Goal: Transaction & Acquisition: Purchase product/service

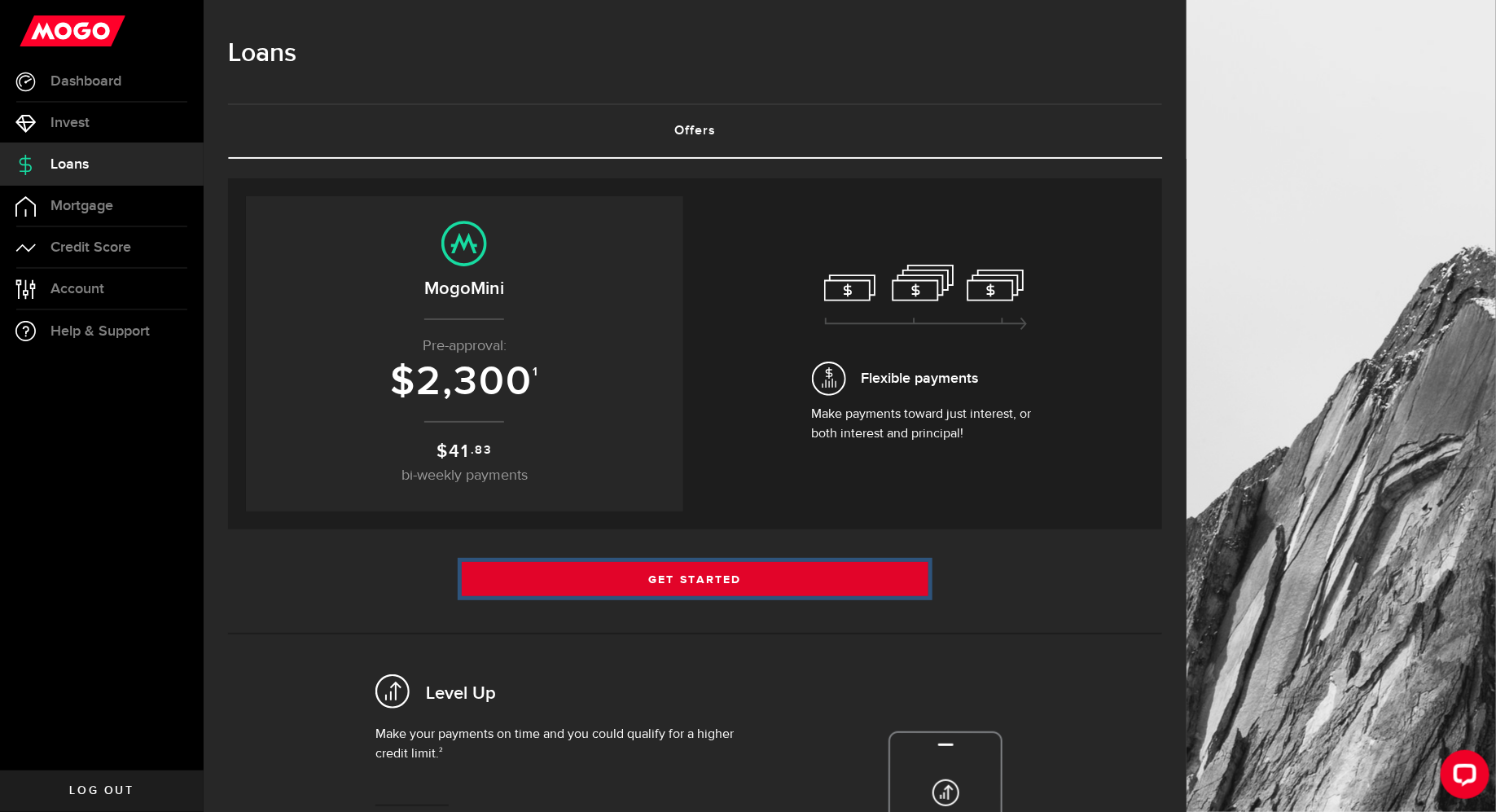
click at [800, 576] on link "Get Started" at bounding box center [696, 578] width 468 height 34
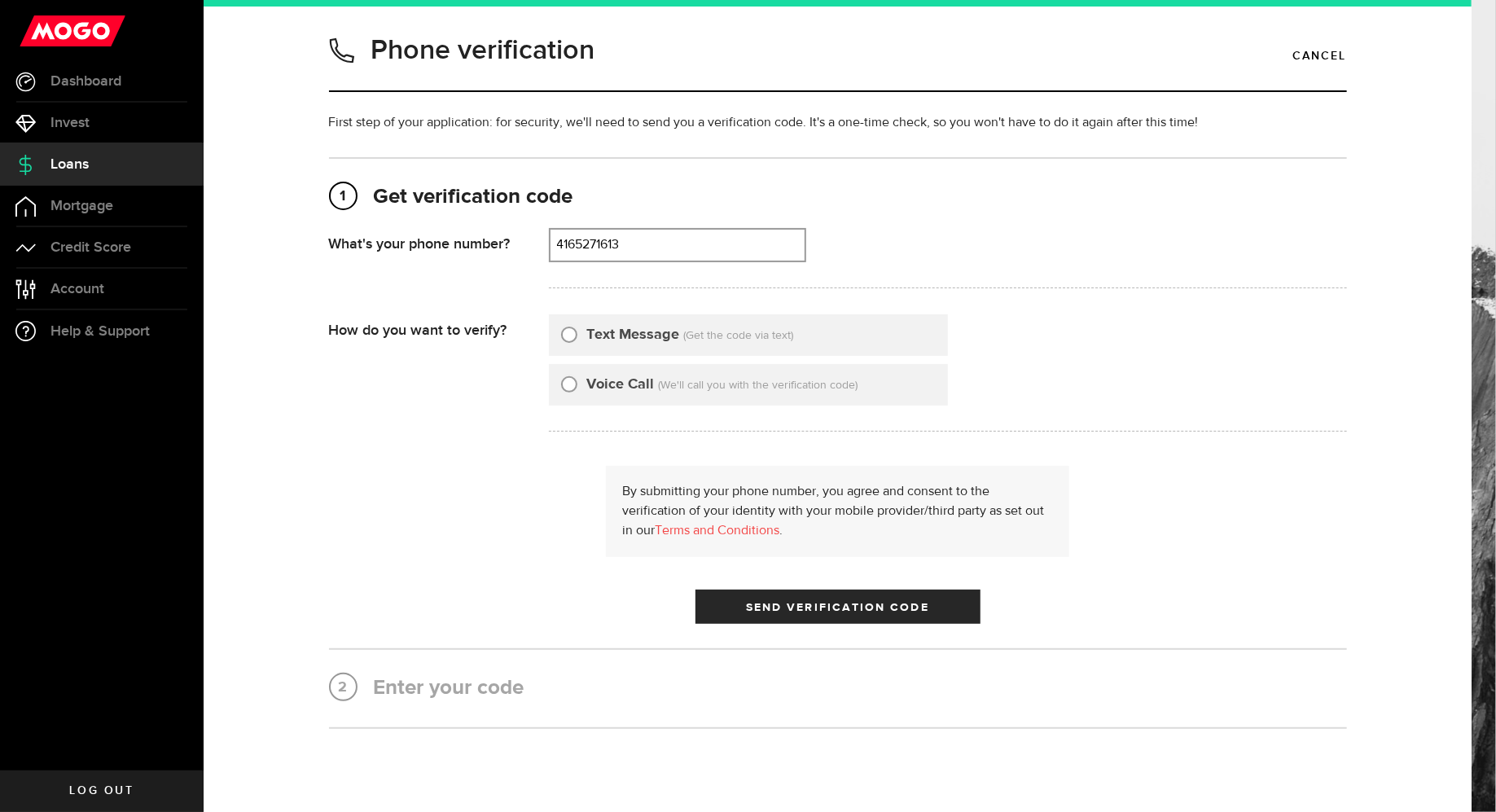
click at [800, 576] on div "By submitting your phone number, you agree and consent to the verification of y…" at bounding box center [838, 544] width 1018 height 158
type input "4165271613"
click at [570, 333] on input "Text Message" at bounding box center [568, 331] width 16 height 16
radio input "true"
click at [892, 602] on span "Send Verification Code" at bounding box center [837, 607] width 183 height 11
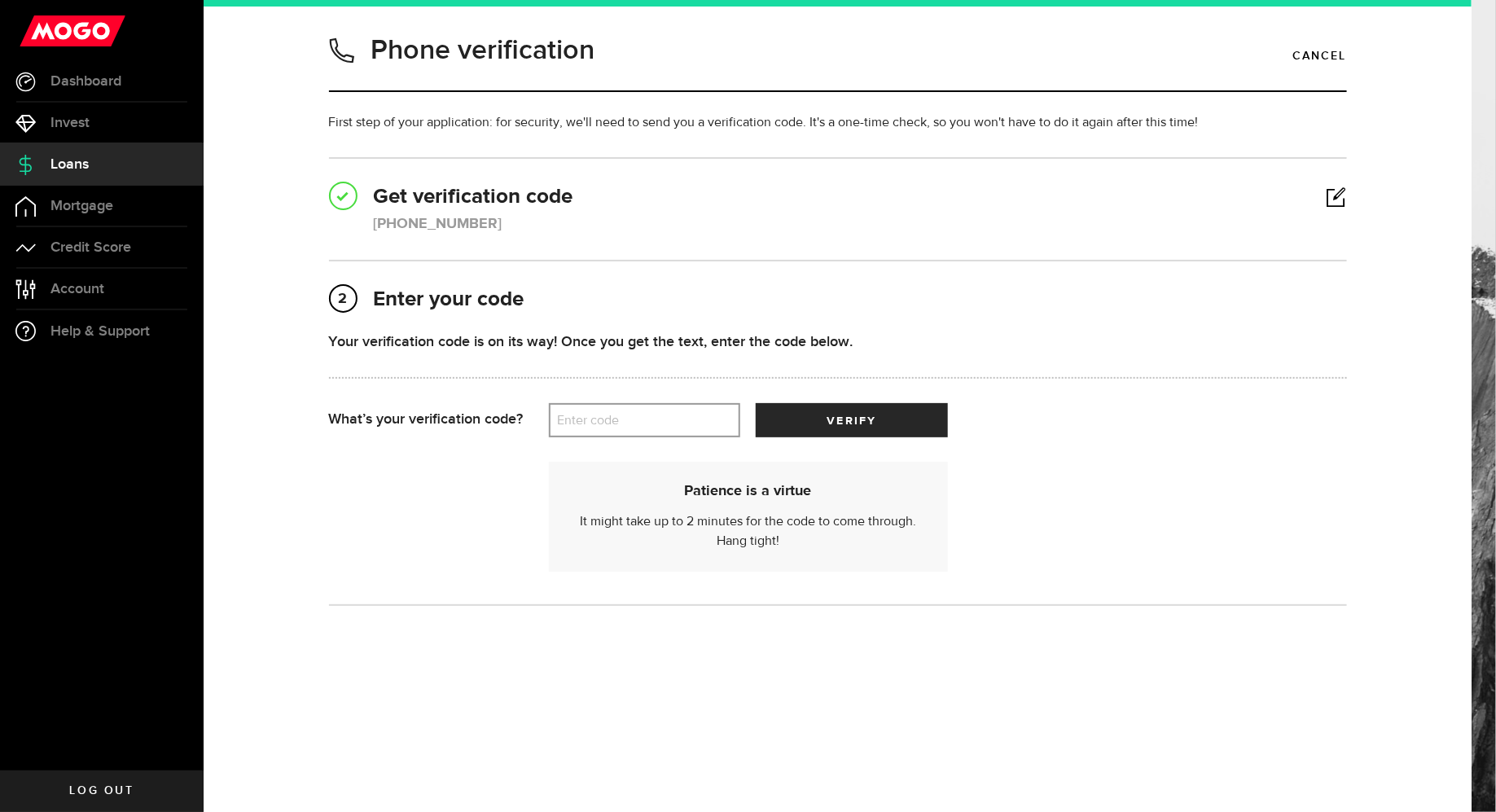
click at [665, 415] on label "Enter code" at bounding box center [644, 421] width 192 height 34
click at [665, 415] on input "Enter code" at bounding box center [644, 420] width 192 height 34
type input "35428"
click at [873, 422] on span "verify" at bounding box center [852, 421] width 49 height 11
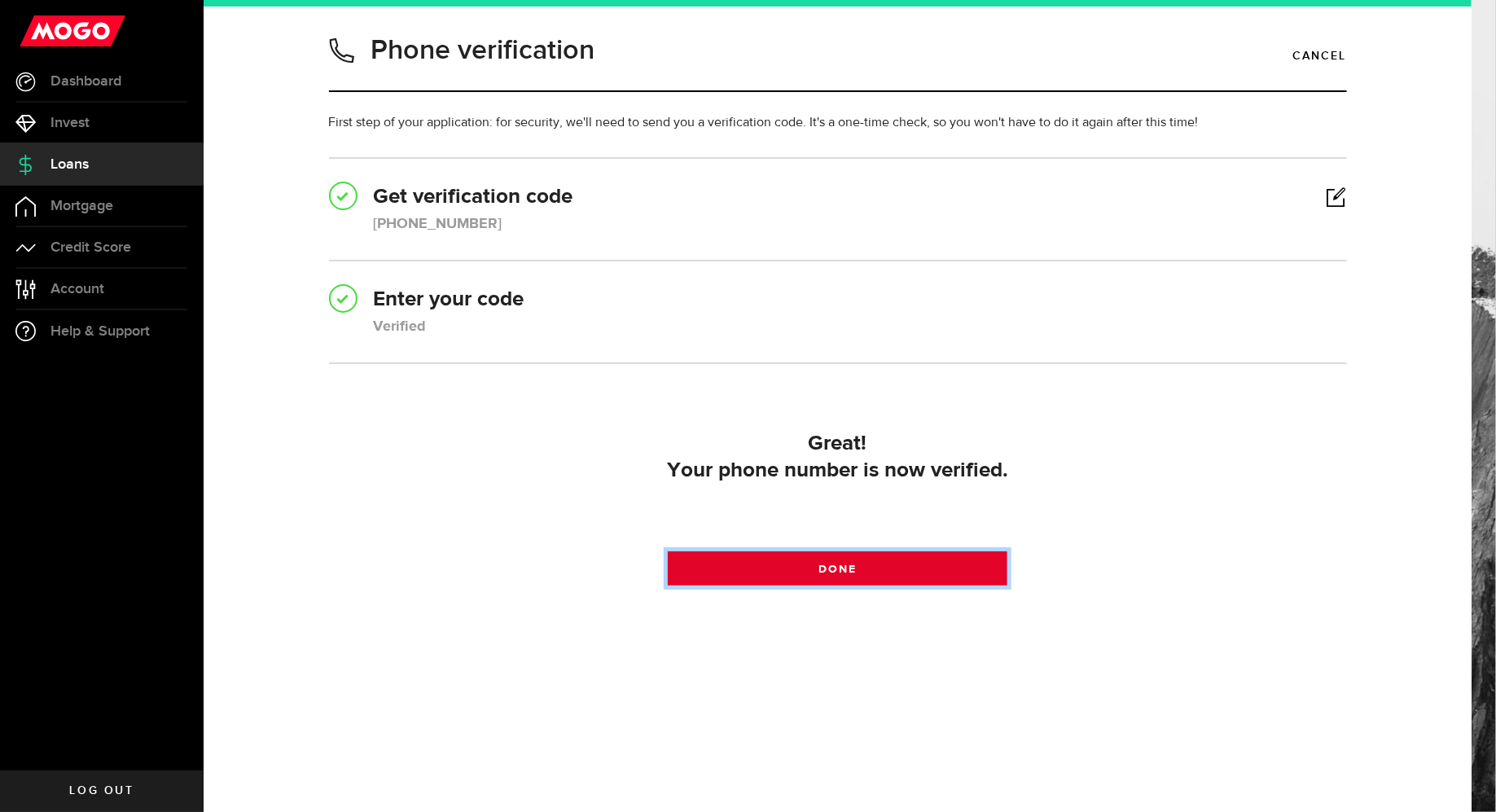
click at [891, 567] on link "Done" at bounding box center [838, 568] width 340 height 34
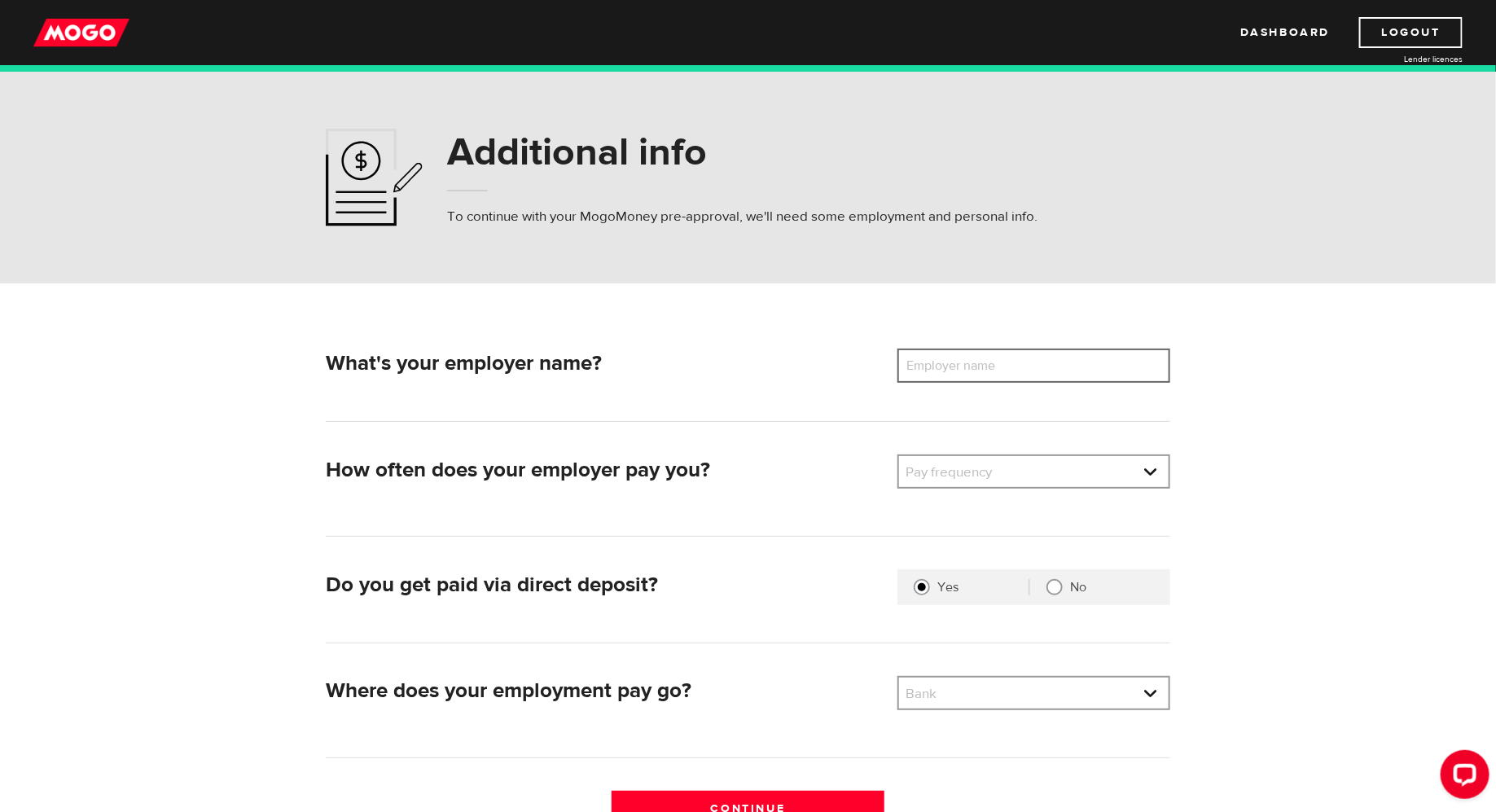
click at [1049, 352] on input "Employer name" at bounding box center [1034, 365] width 272 height 34
type input "York University"
click at [1056, 484] on link at bounding box center [1033, 471] width 270 height 31
click at [1054, 609] on li "Monthly" at bounding box center [1033, 605] width 270 height 26
select select "4"
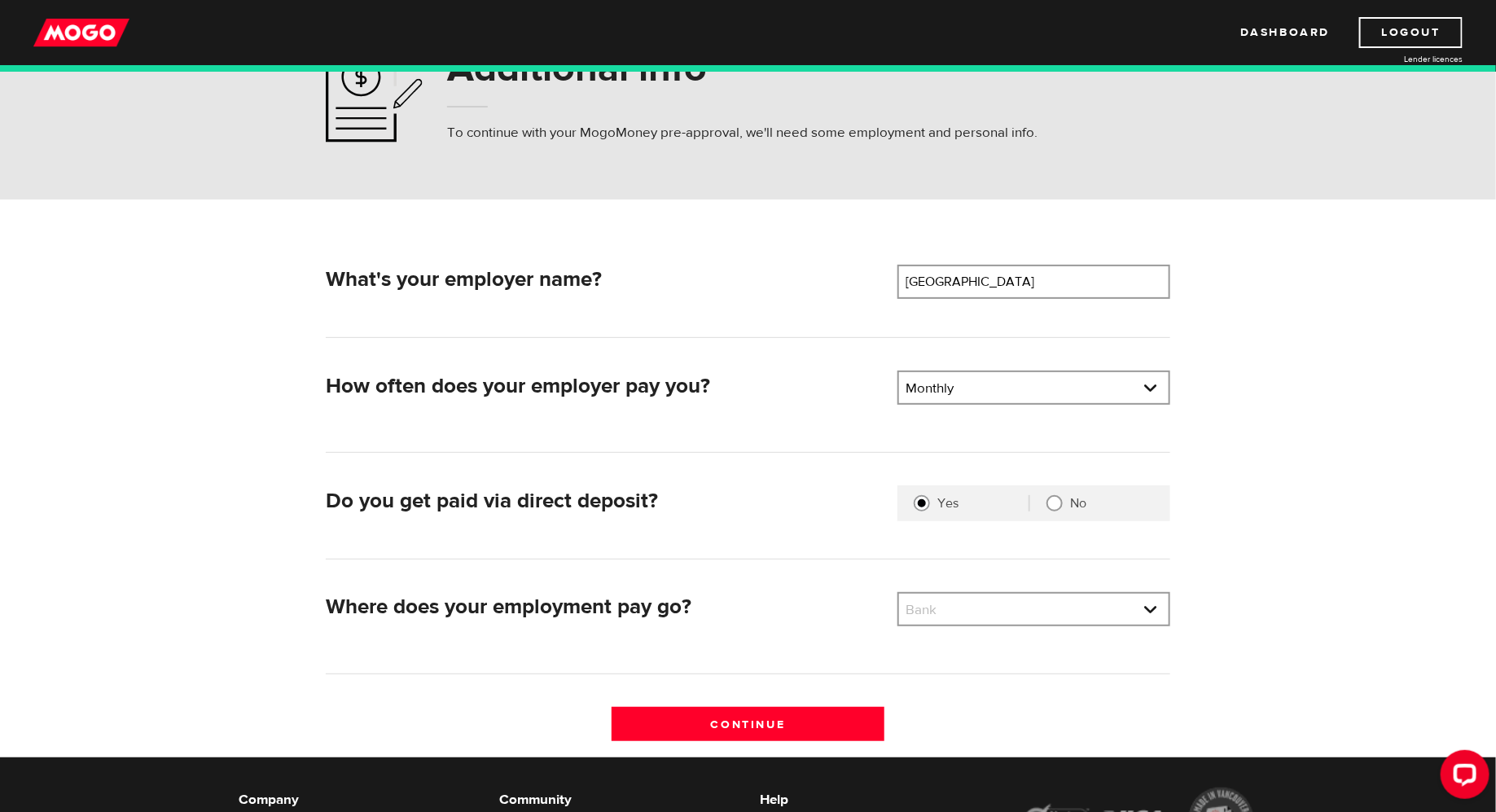
scroll to position [260, 0]
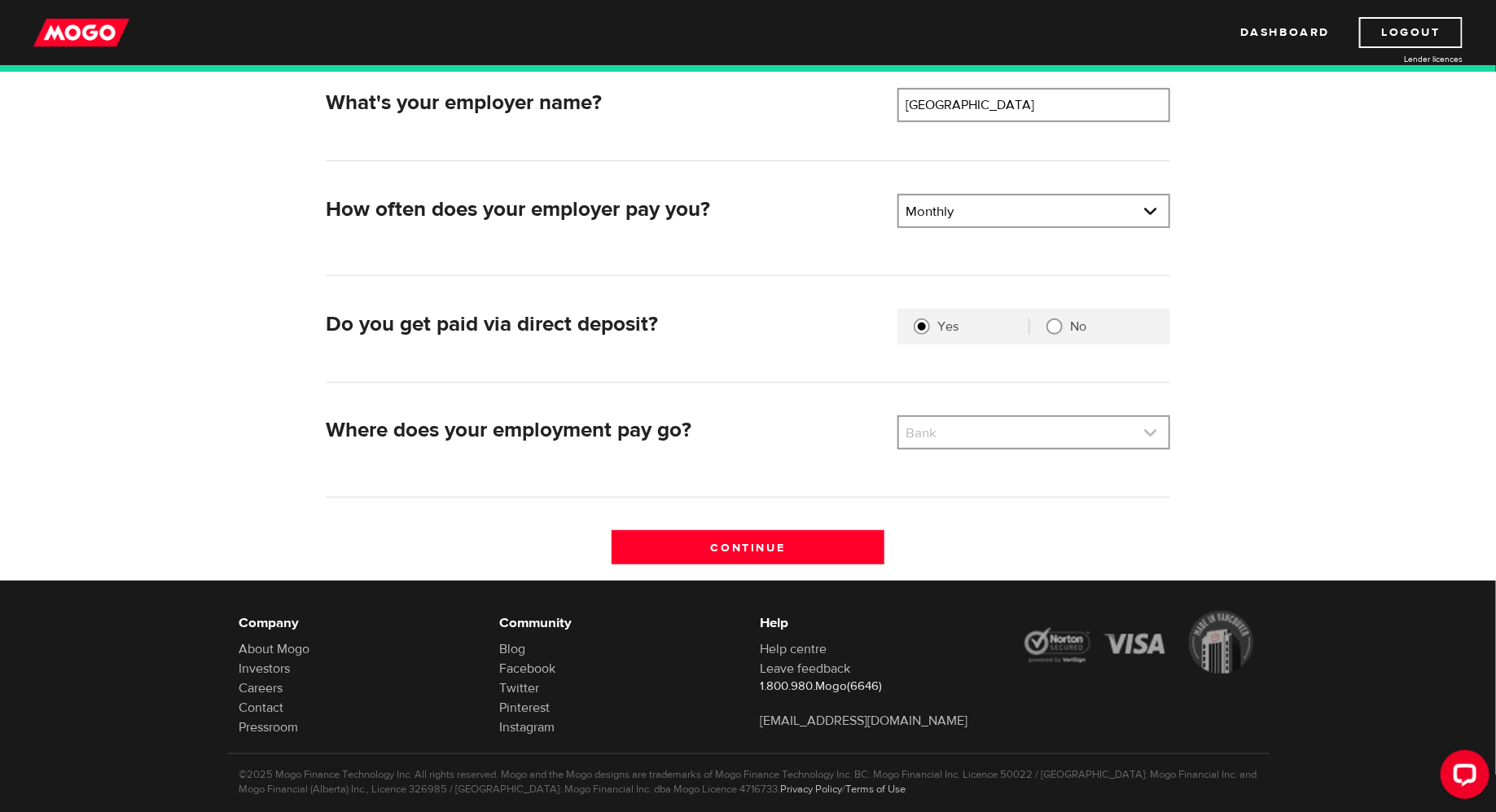
click at [1009, 432] on link at bounding box center [1033, 432] width 270 height 31
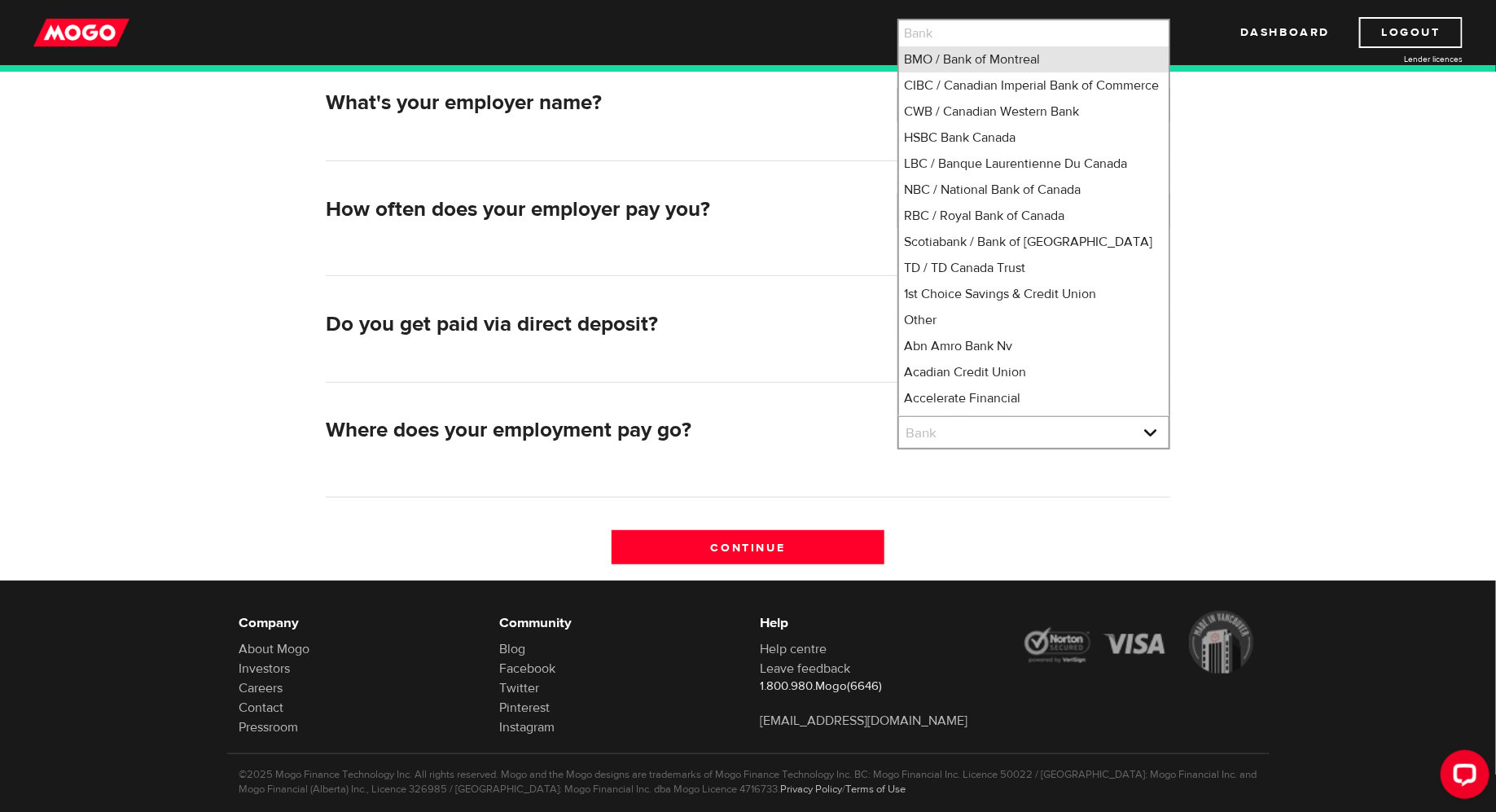
scroll to position [15, 0]
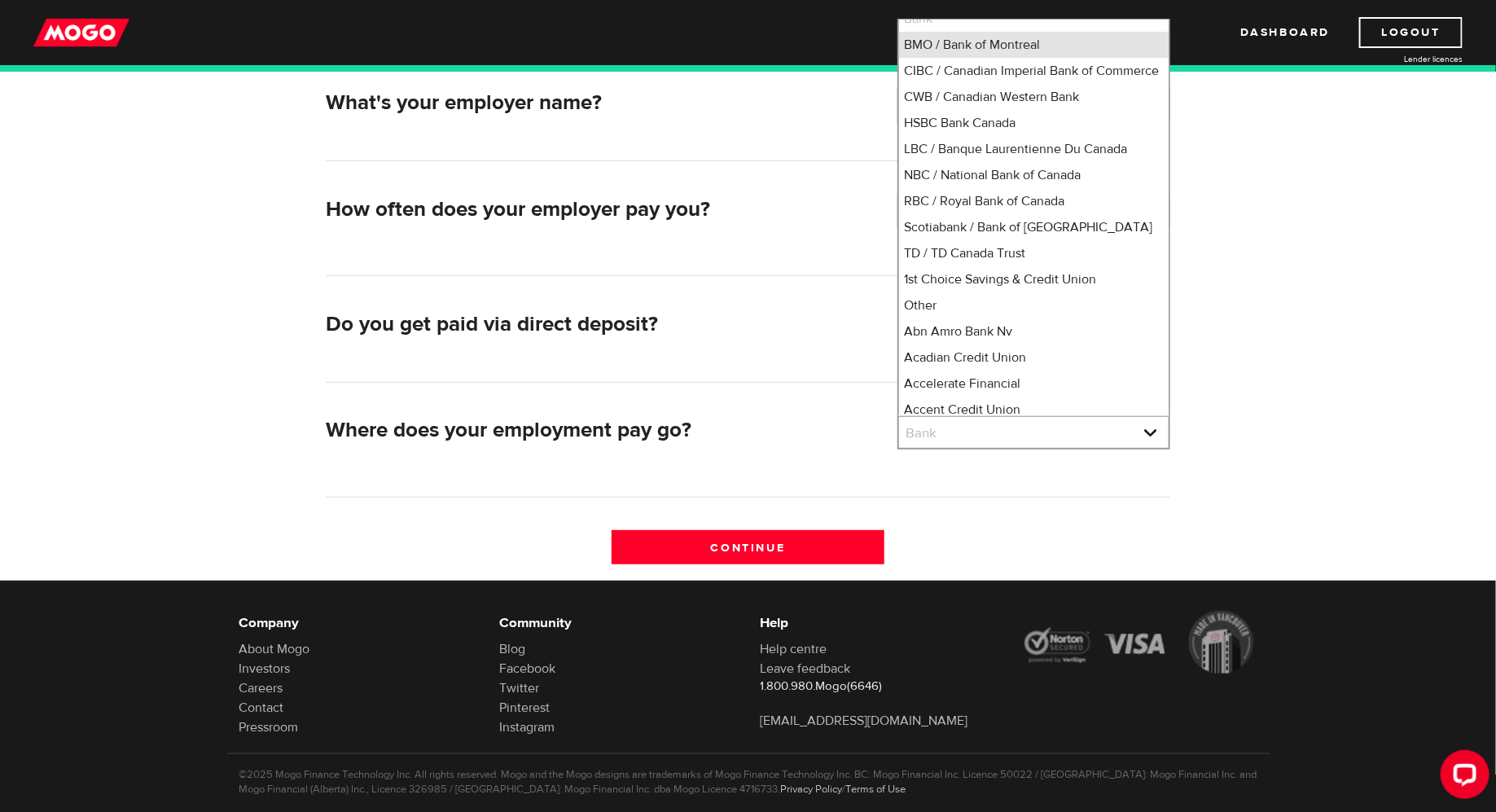
click at [1025, 38] on li "BMO / Bank of Montreal" at bounding box center [1033, 45] width 270 height 26
select select "1"
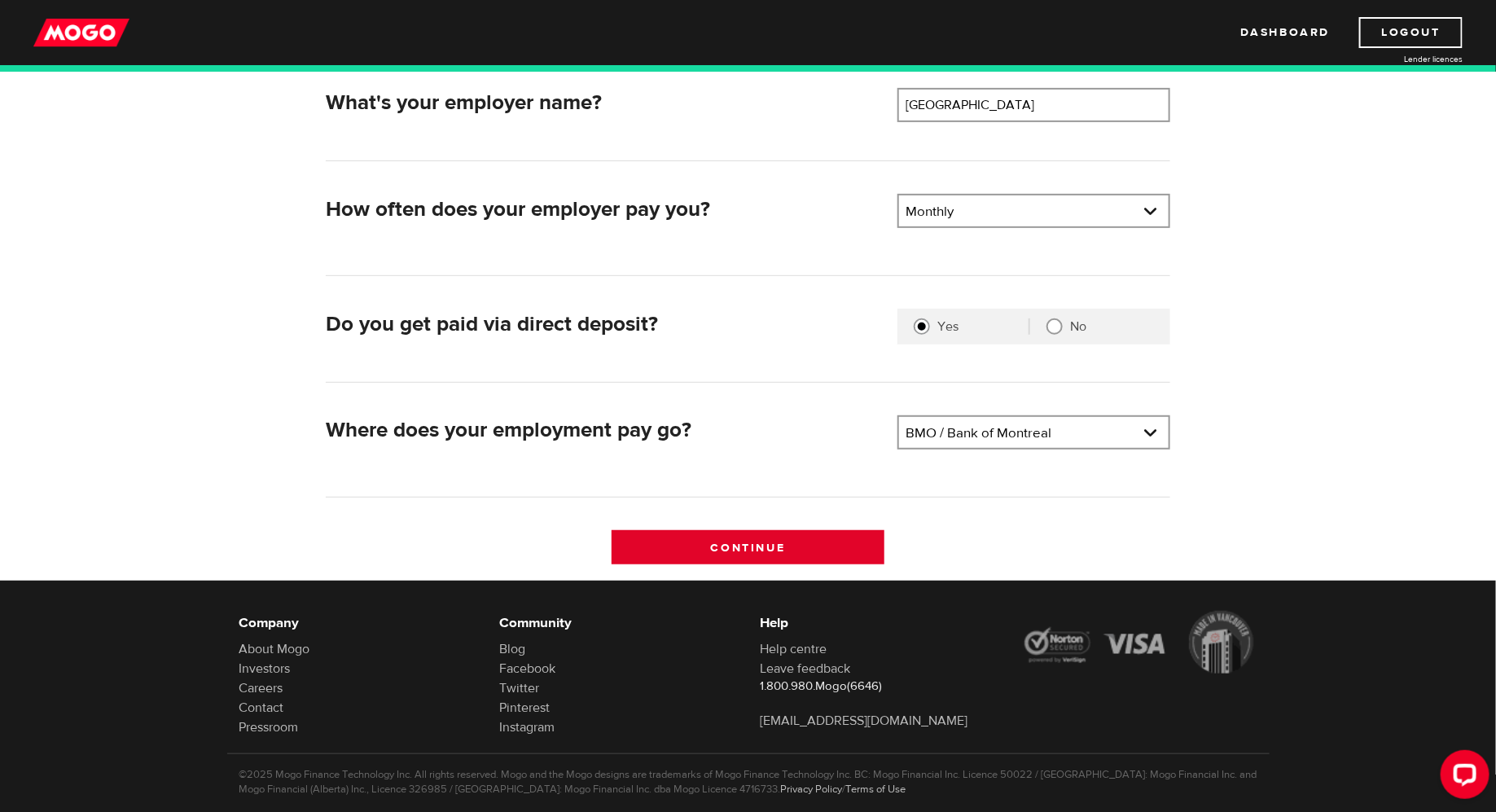
click at [794, 548] on input "Continue" at bounding box center [748, 546] width 272 height 34
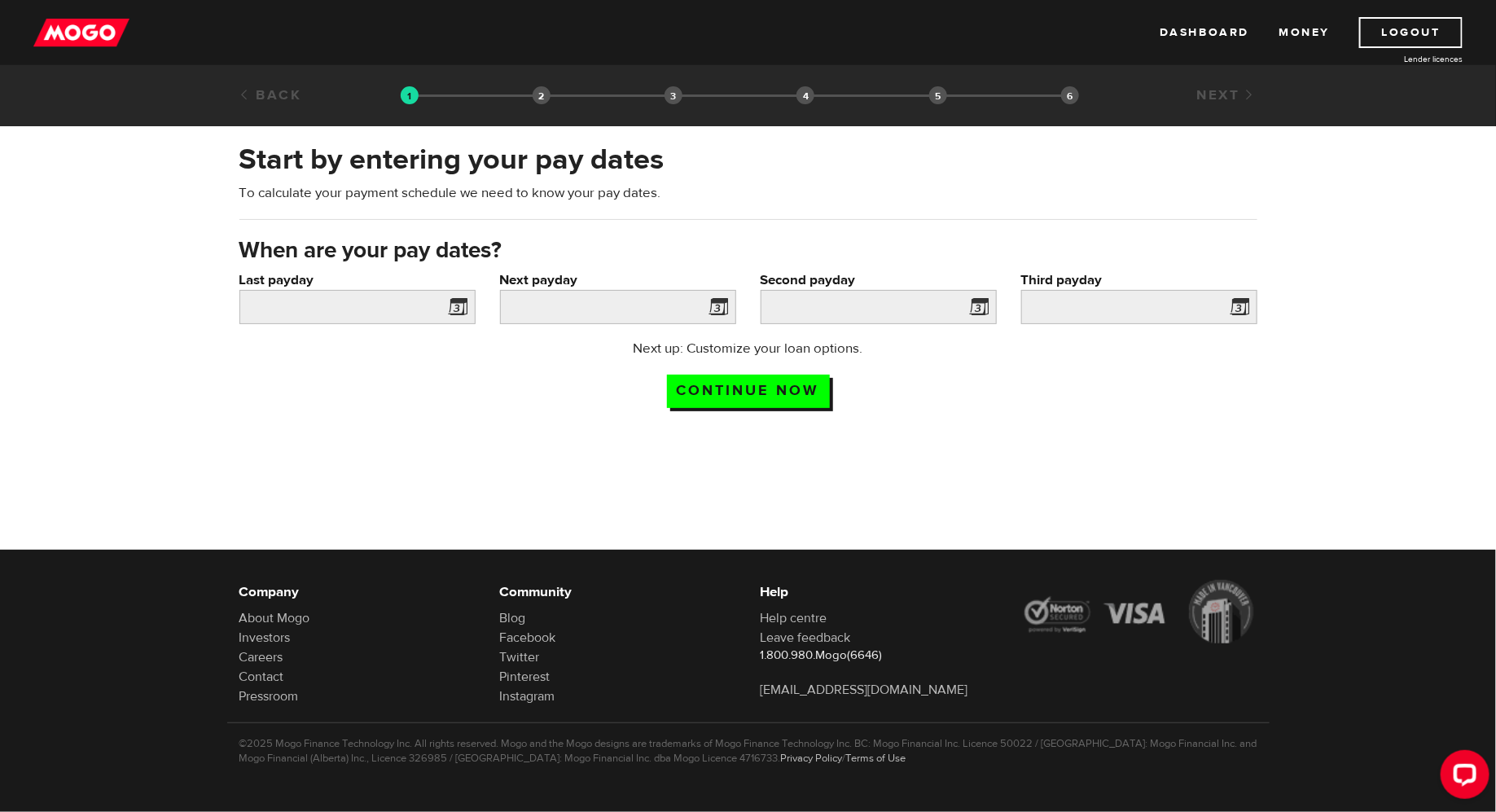
click at [455, 314] on span at bounding box center [455, 310] width 24 height 26
click at [461, 302] on span at bounding box center [455, 310] width 24 height 26
click at [464, 301] on span at bounding box center [455, 310] width 24 height 26
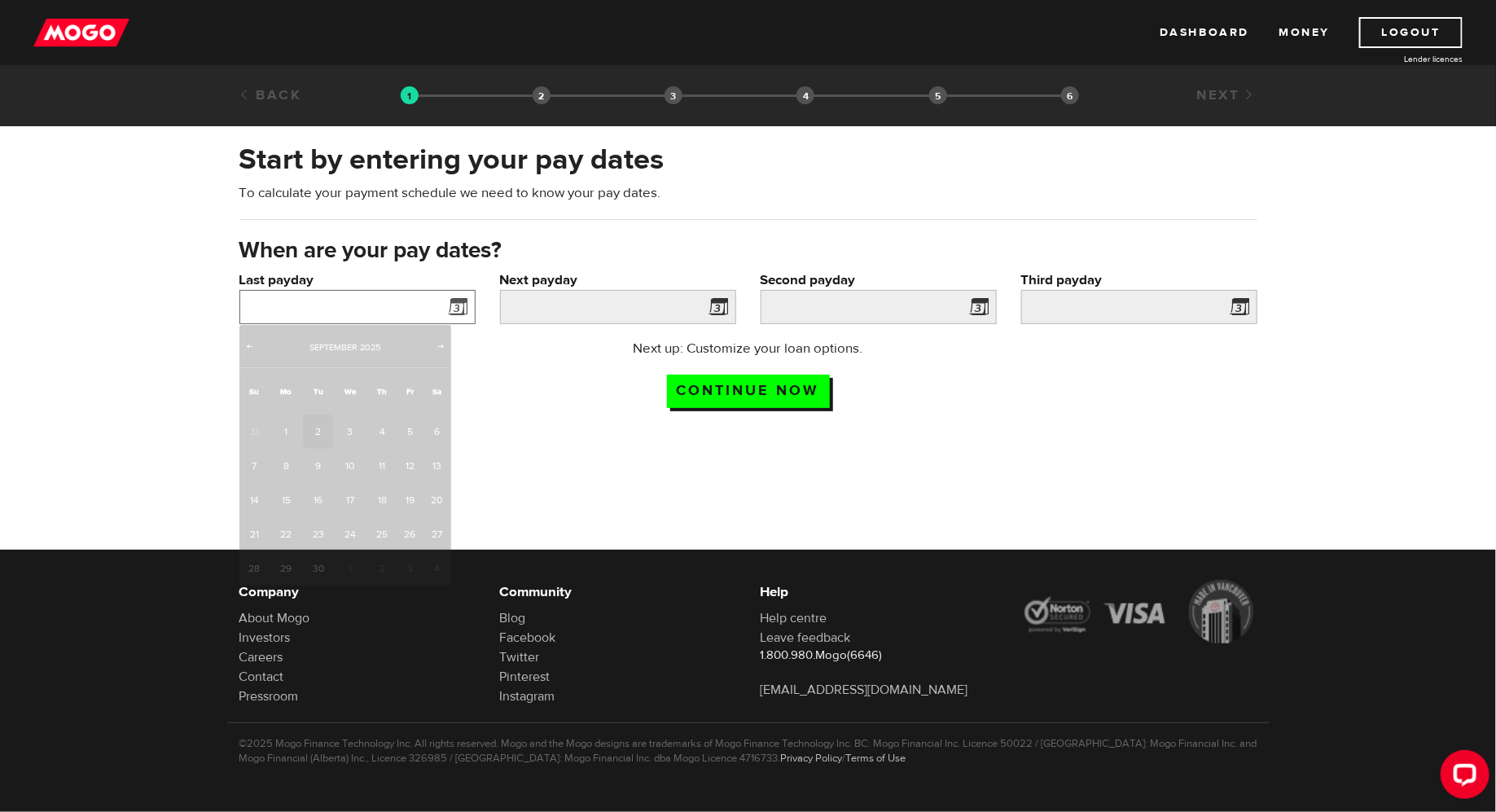
click at [398, 309] on input "Last payday" at bounding box center [357, 307] width 236 height 34
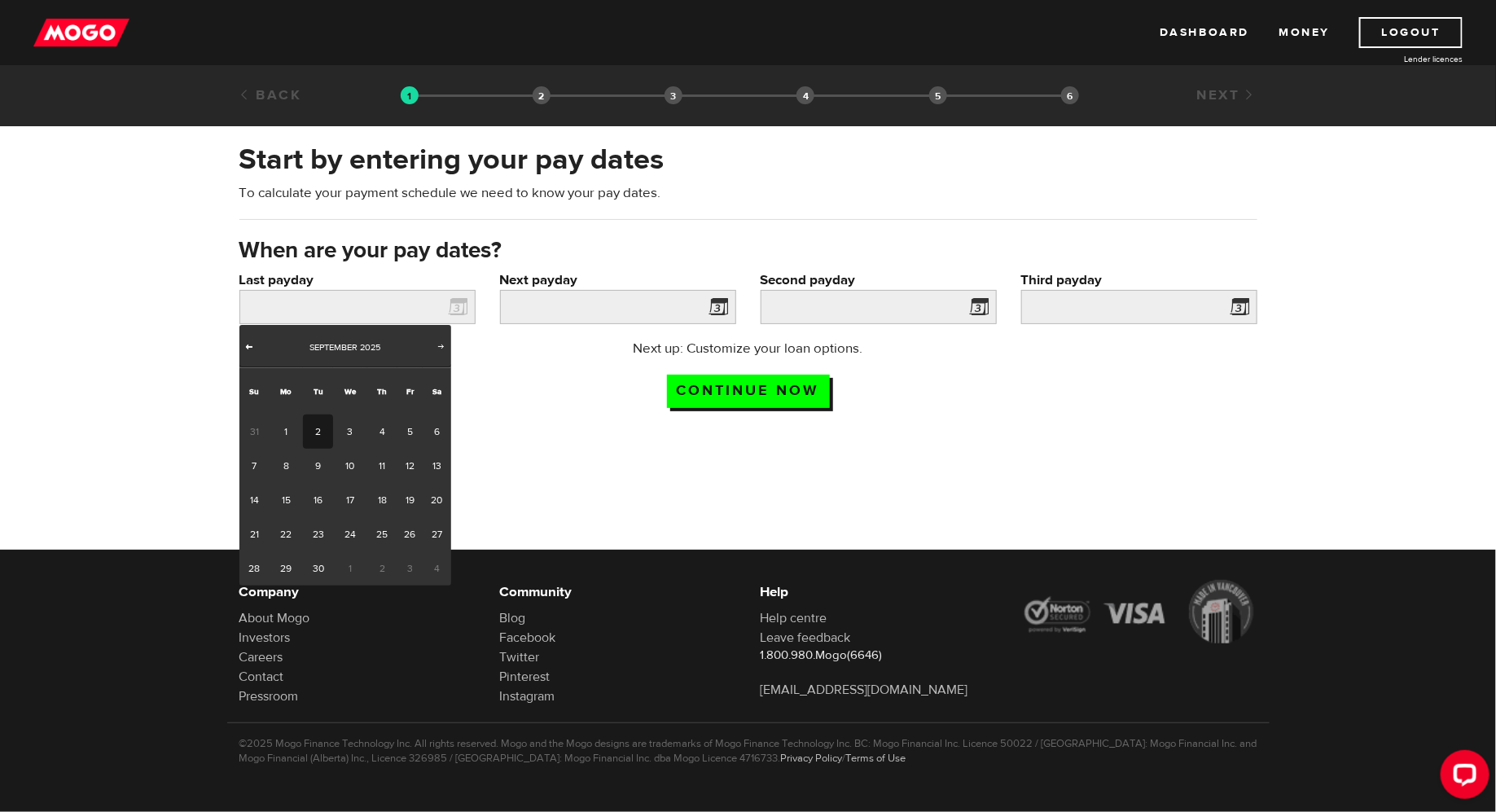
click at [251, 345] on span "Prev" at bounding box center [249, 346] width 13 height 13
click at [287, 562] on link "25" at bounding box center [286, 568] width 34 height 34
type input "2025/08/25"
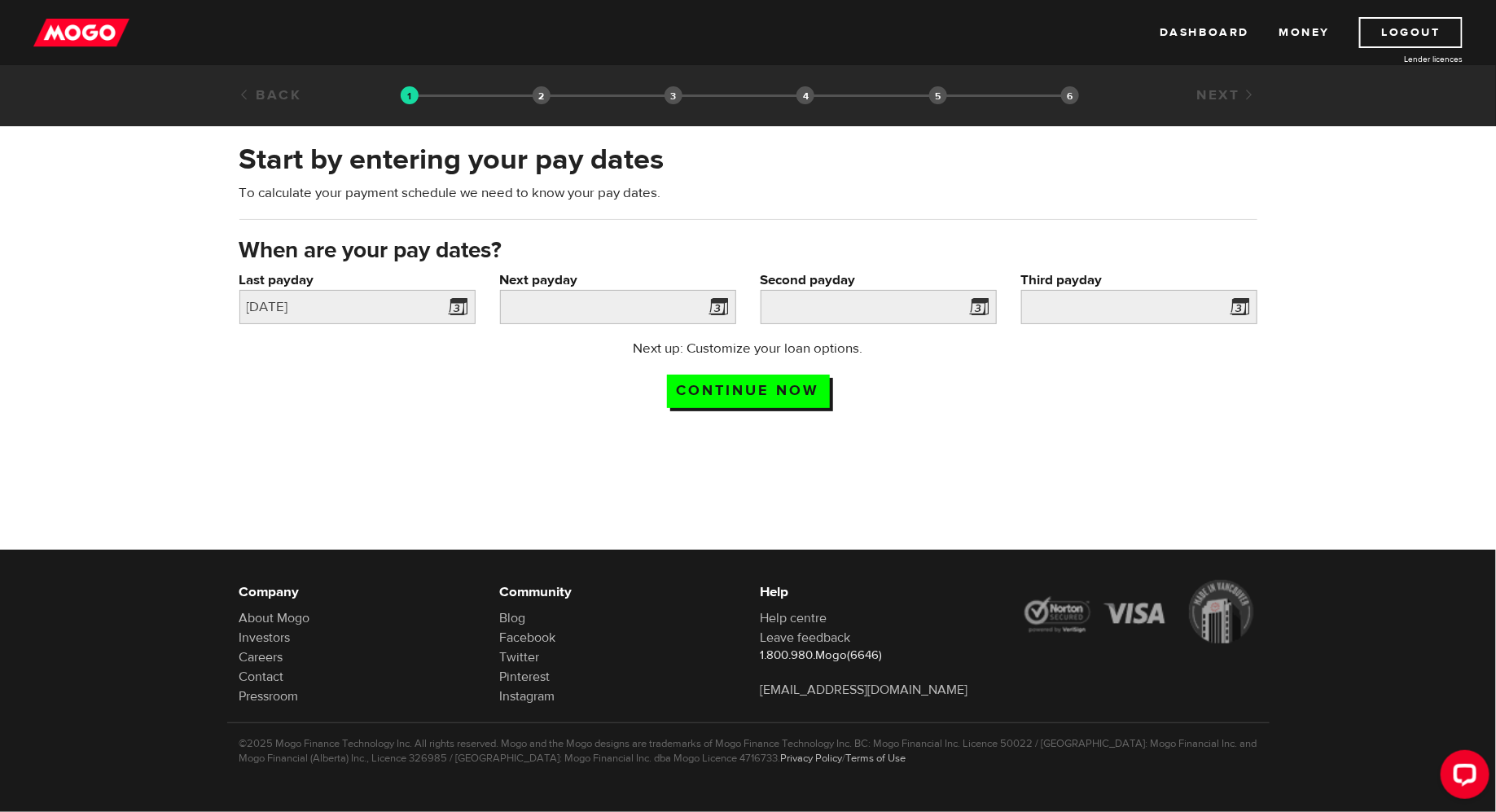
click at [728, 307] on span at bounding box center [716, 310] width 24 height 26
click at [554, 321] on input "Next payday" at bounding box center [617, 307] width 236 height 34
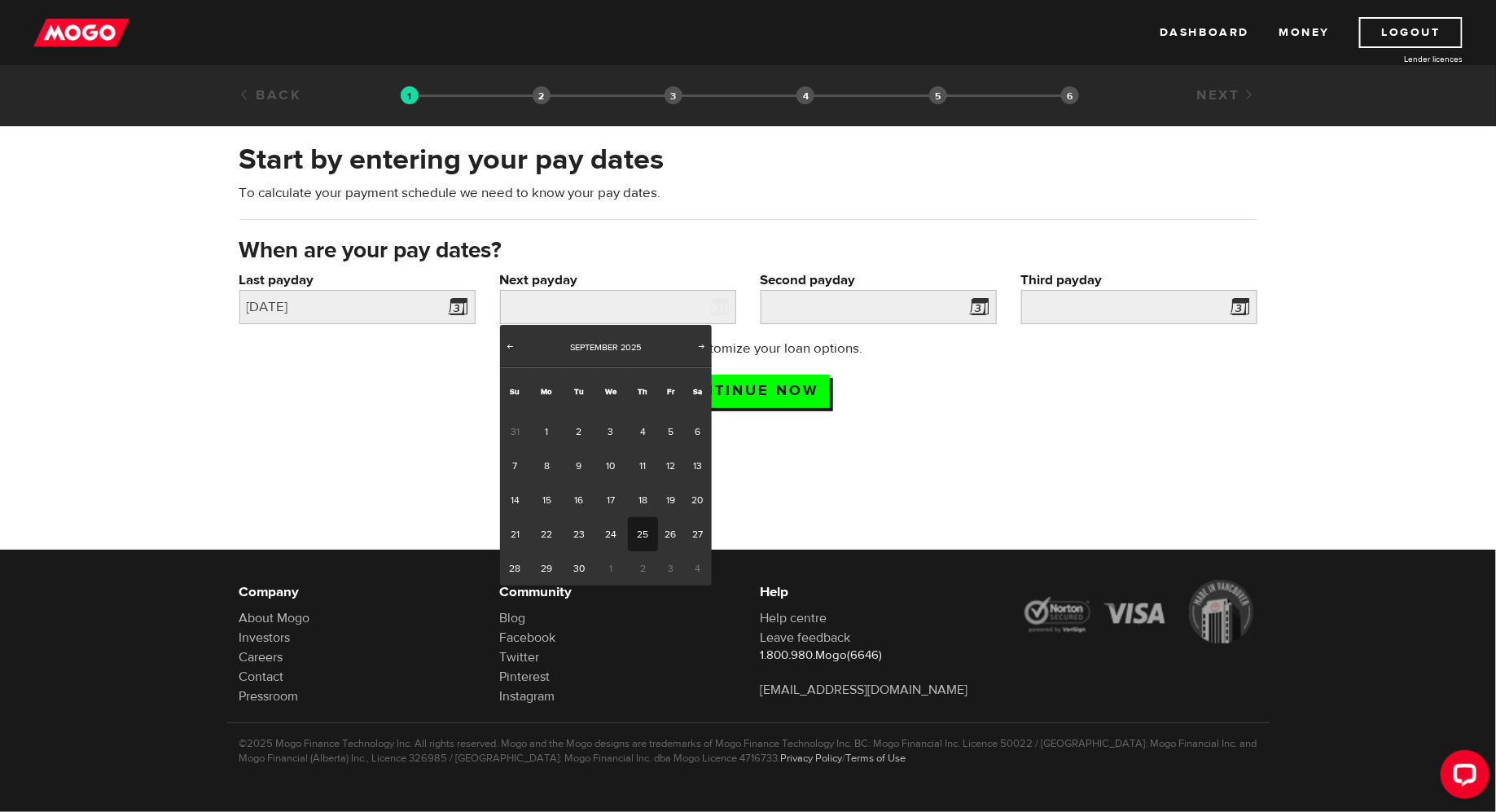
click at [634, 526] on link "25" at bounding box center [643, 534] width 30 height 34
type input "2025/09/25"
type input "2025/10/25"
type input "2025/11/24"
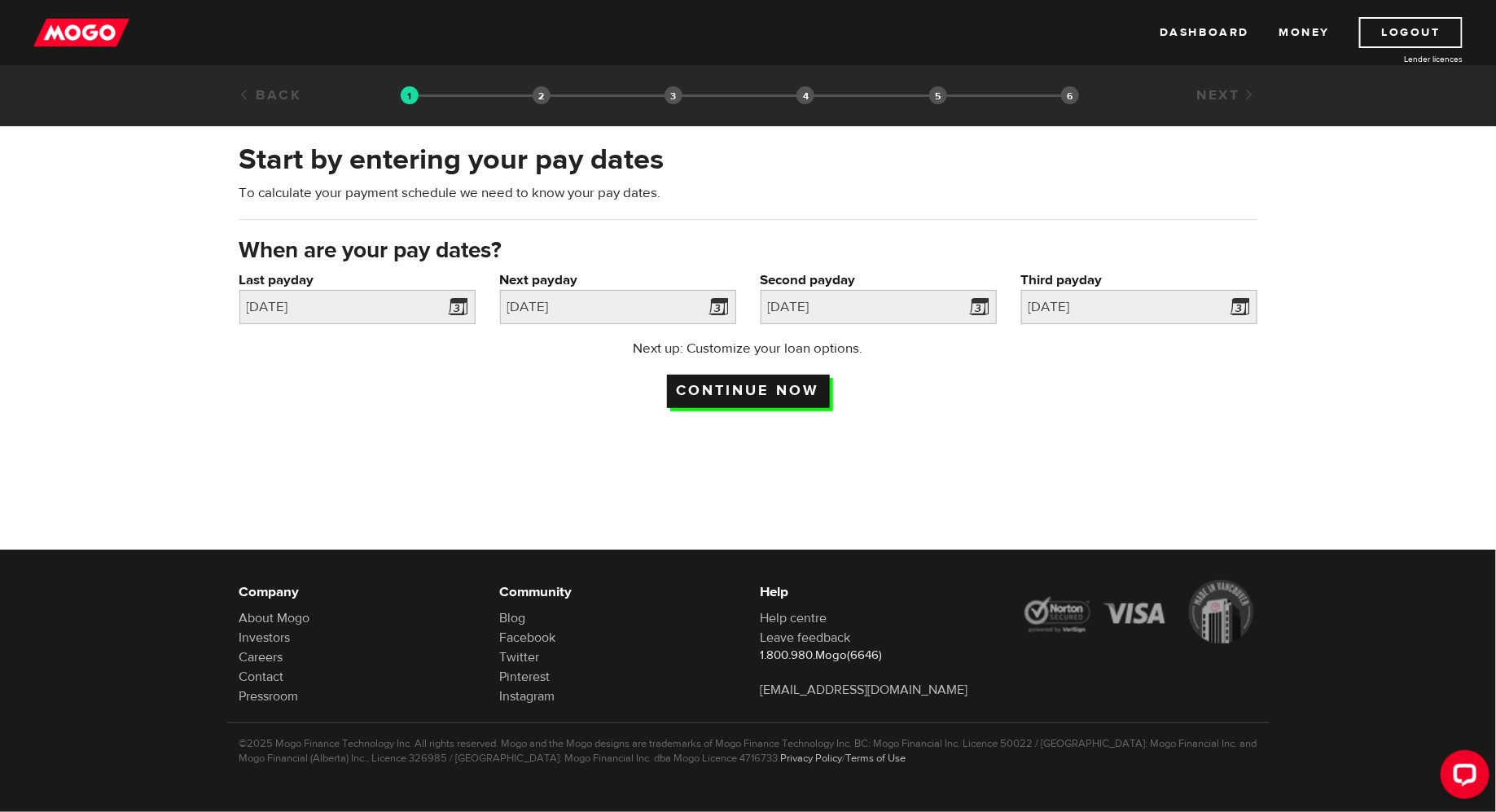
click at [791, 393] on input "Continue now" at bounding box center [748, 391] width 162 height 34
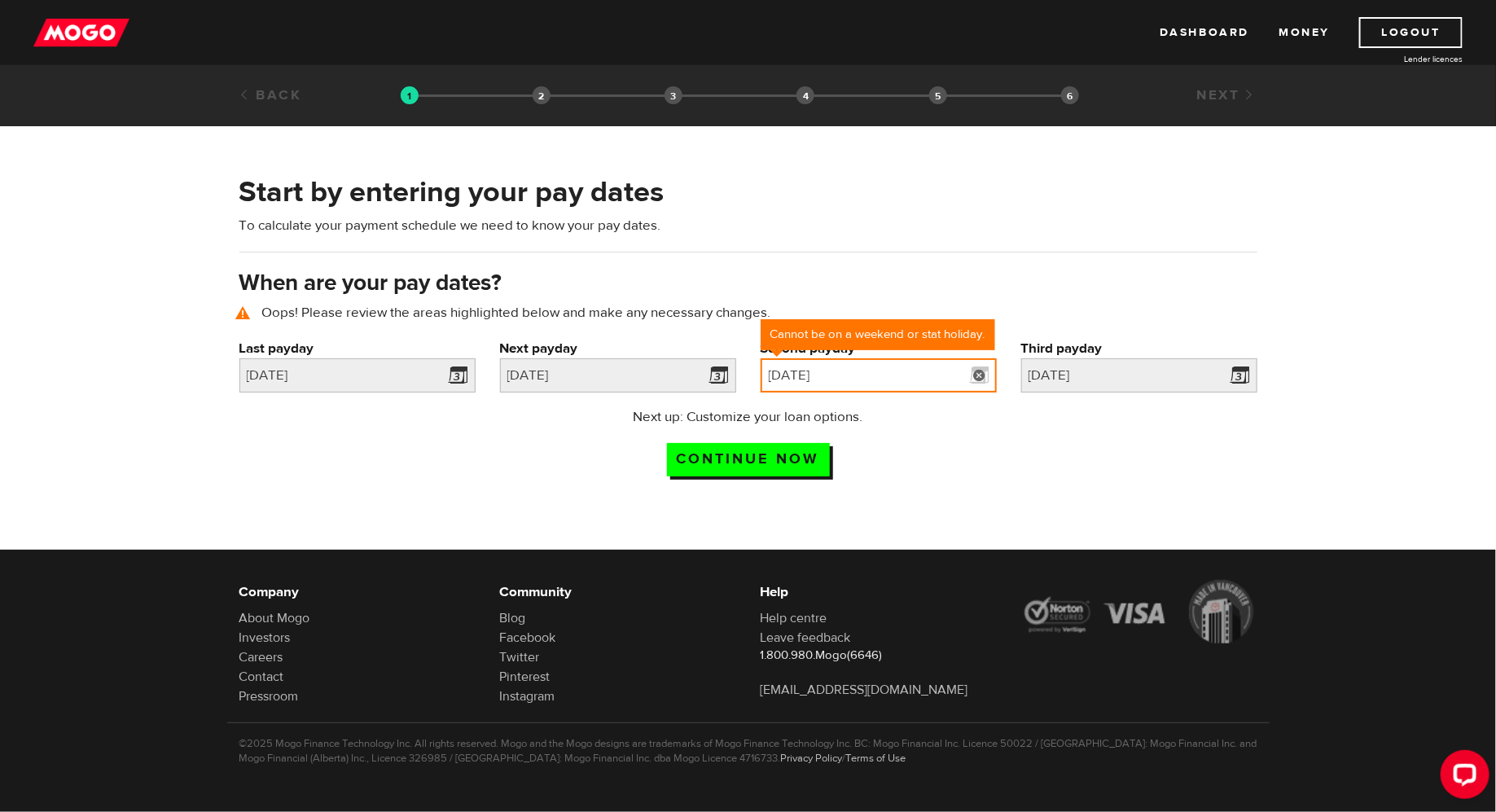
click at [841, 380] on input "[DATE]" at bounding box center [878, 375] width 236 height 34
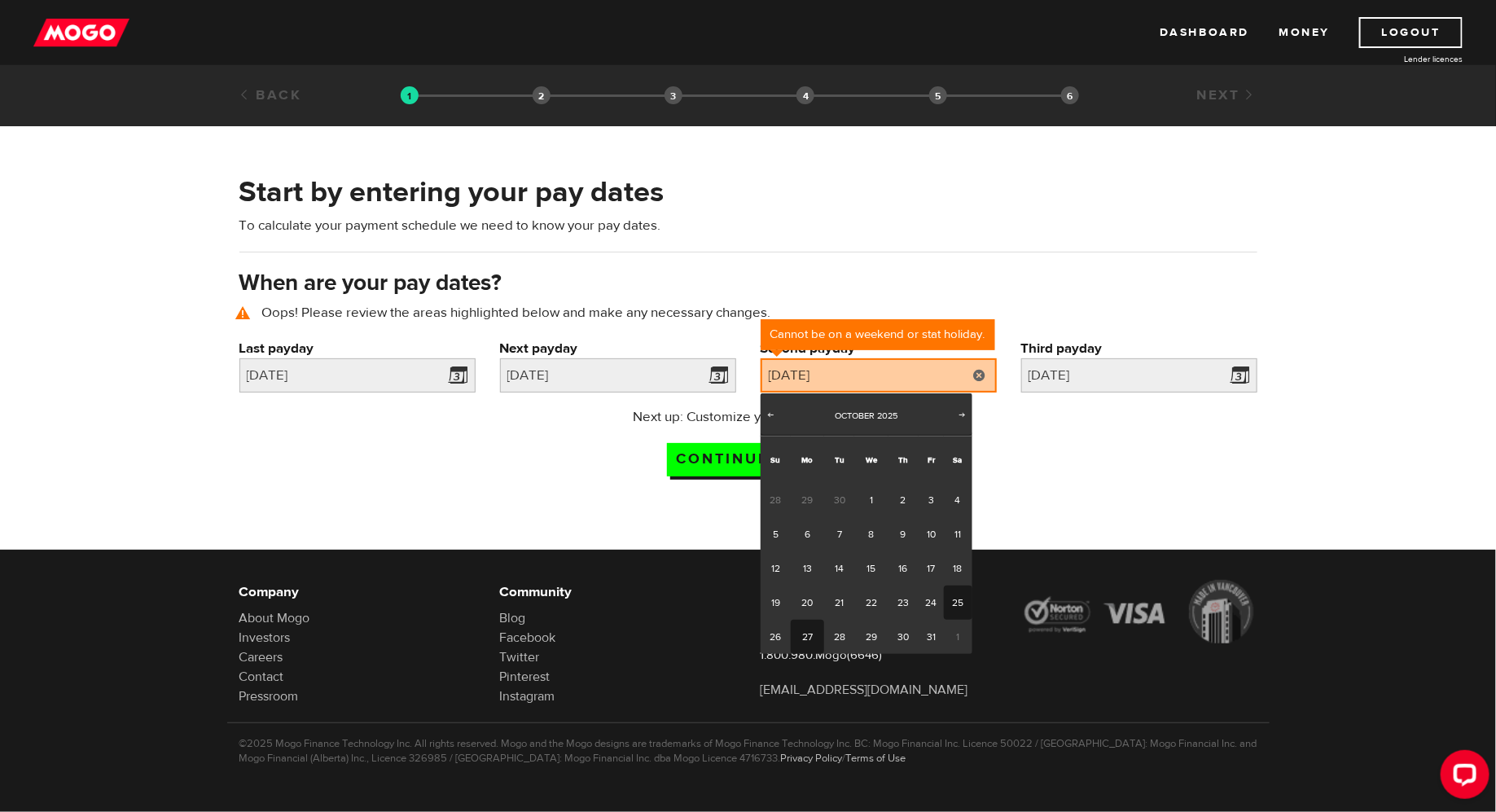
click at [814, 626] on link "27" at bounding box center [808, 636] width 34 height 34
type input "2025/10/27"
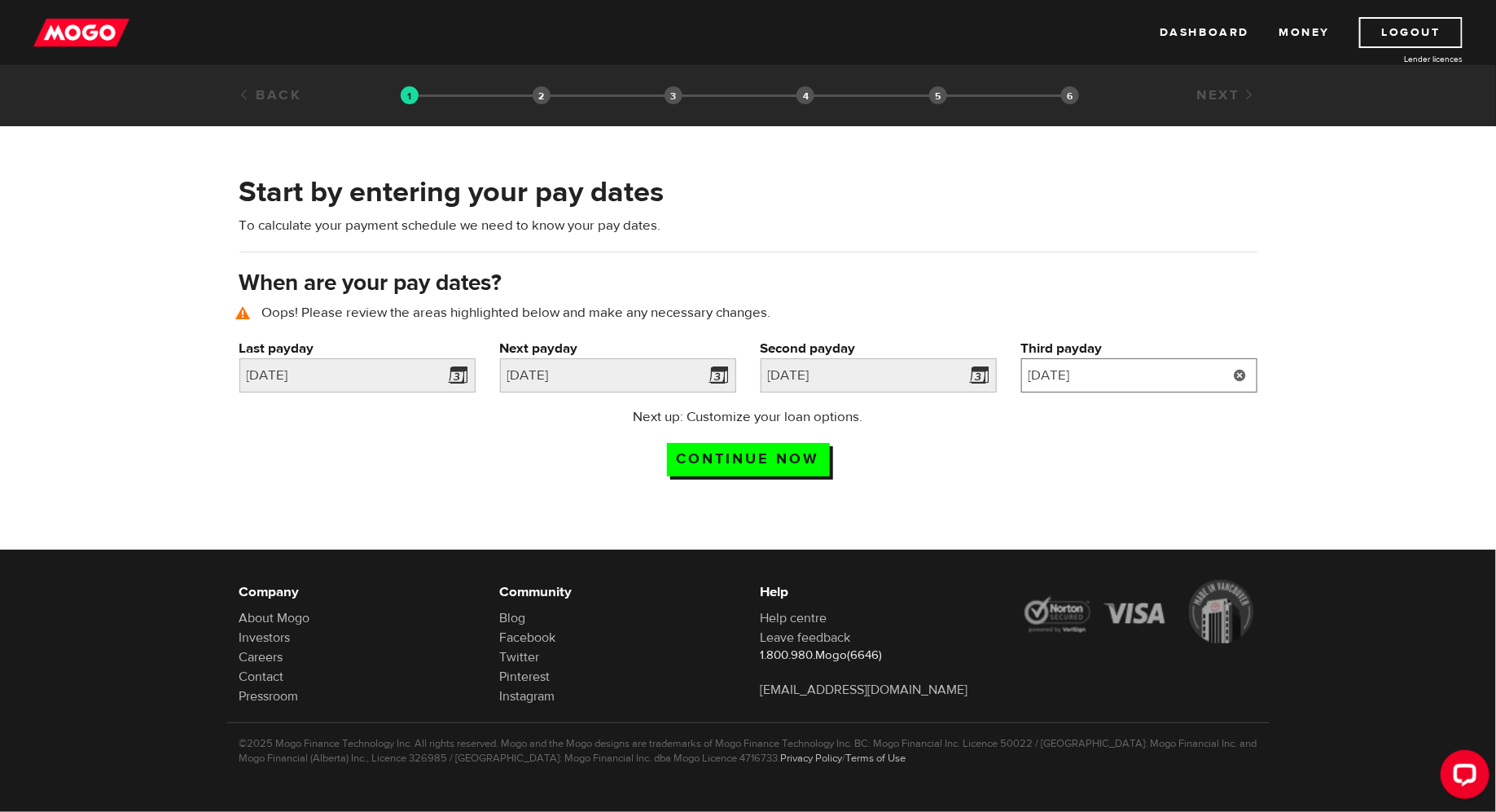
click at [1134, 374] on input "[DATE]" at bounding box center [1138, 375] width 236 height 34
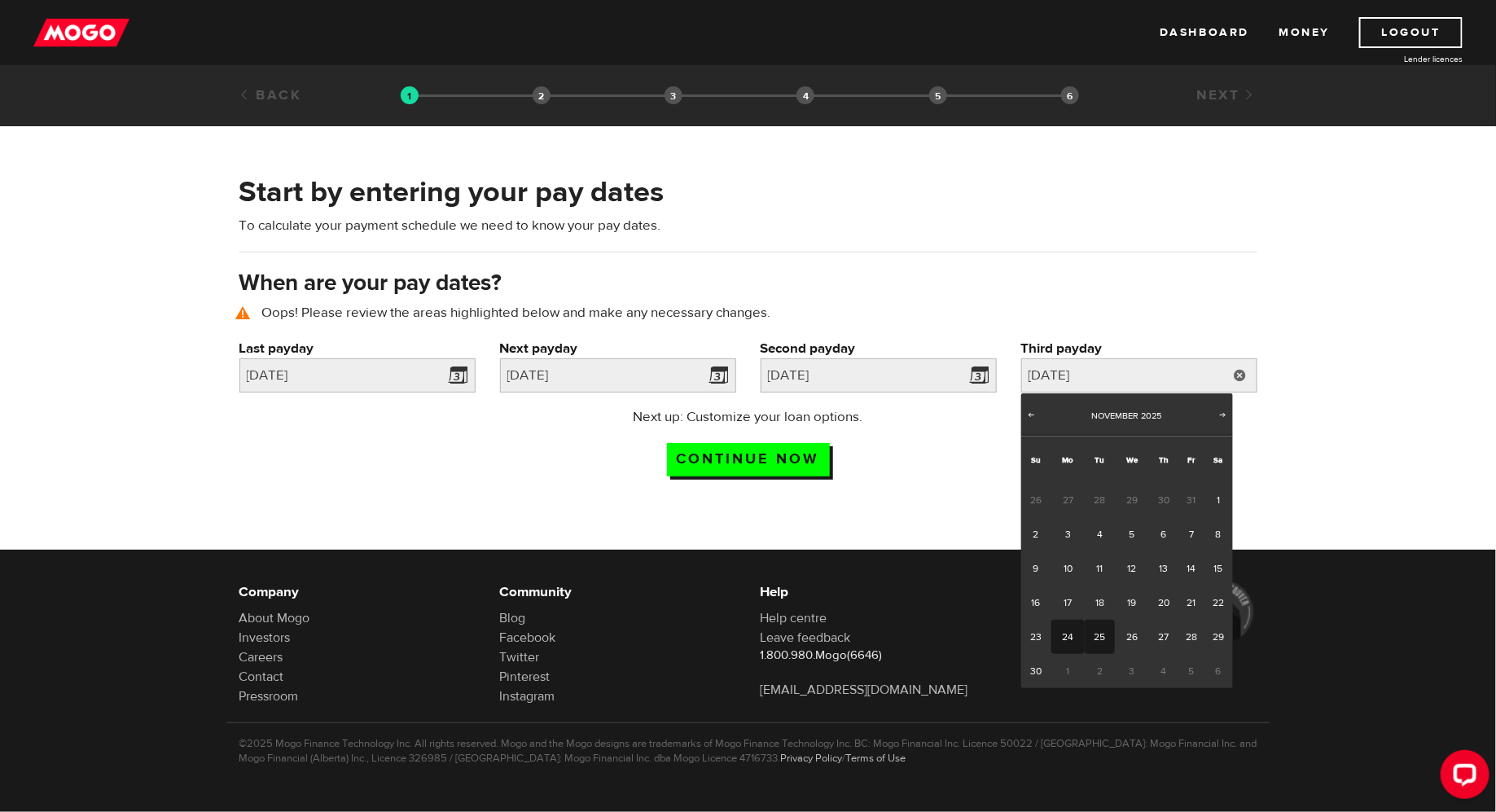
click at [1106, 634] on link "25" at bounding box center [1100, 636] width 30 height 34
type input "2025/11/25"
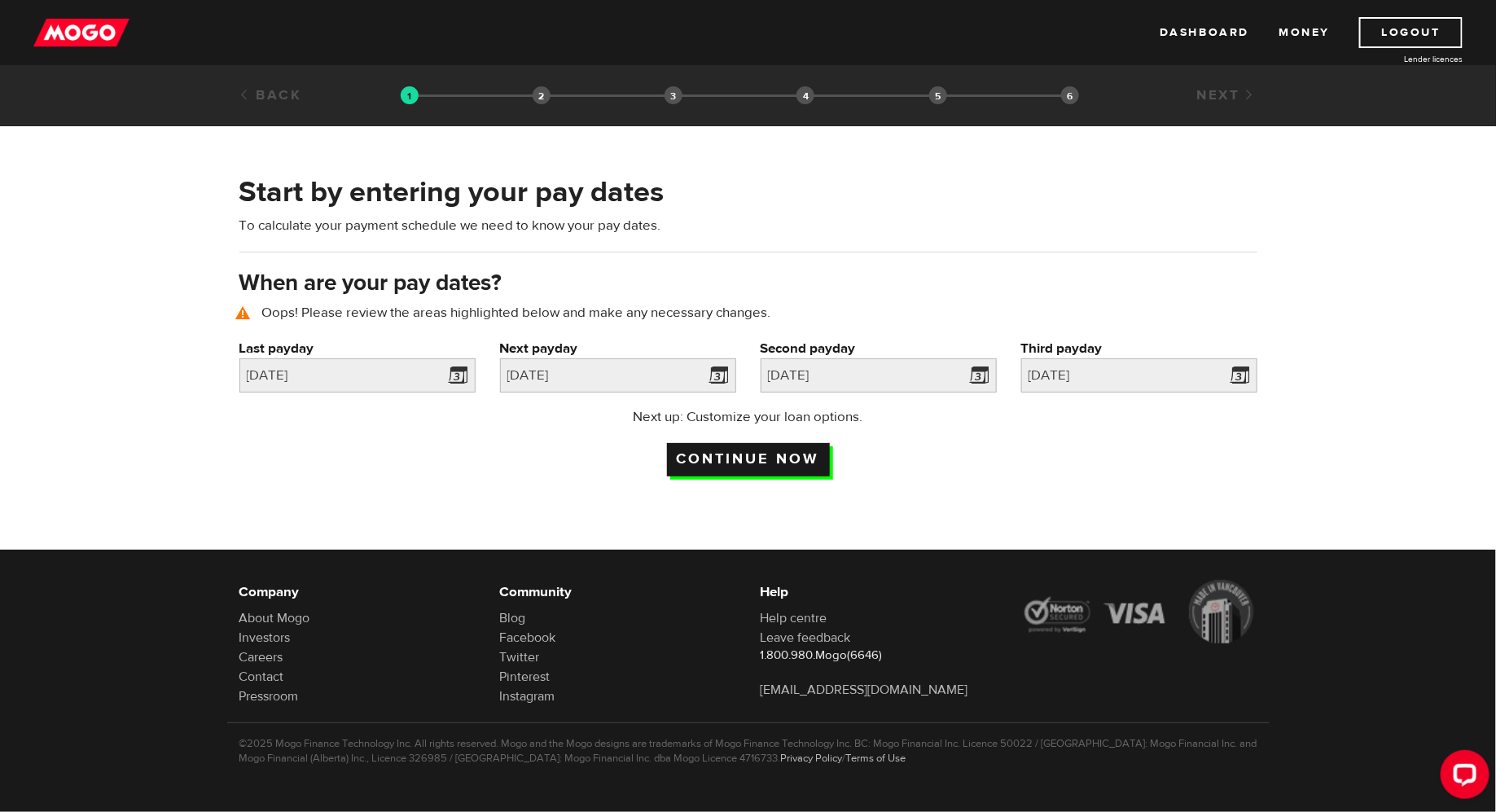
click at [826, 455] on input "Continue now" at bounding box center [748, 460] width 162 height 34
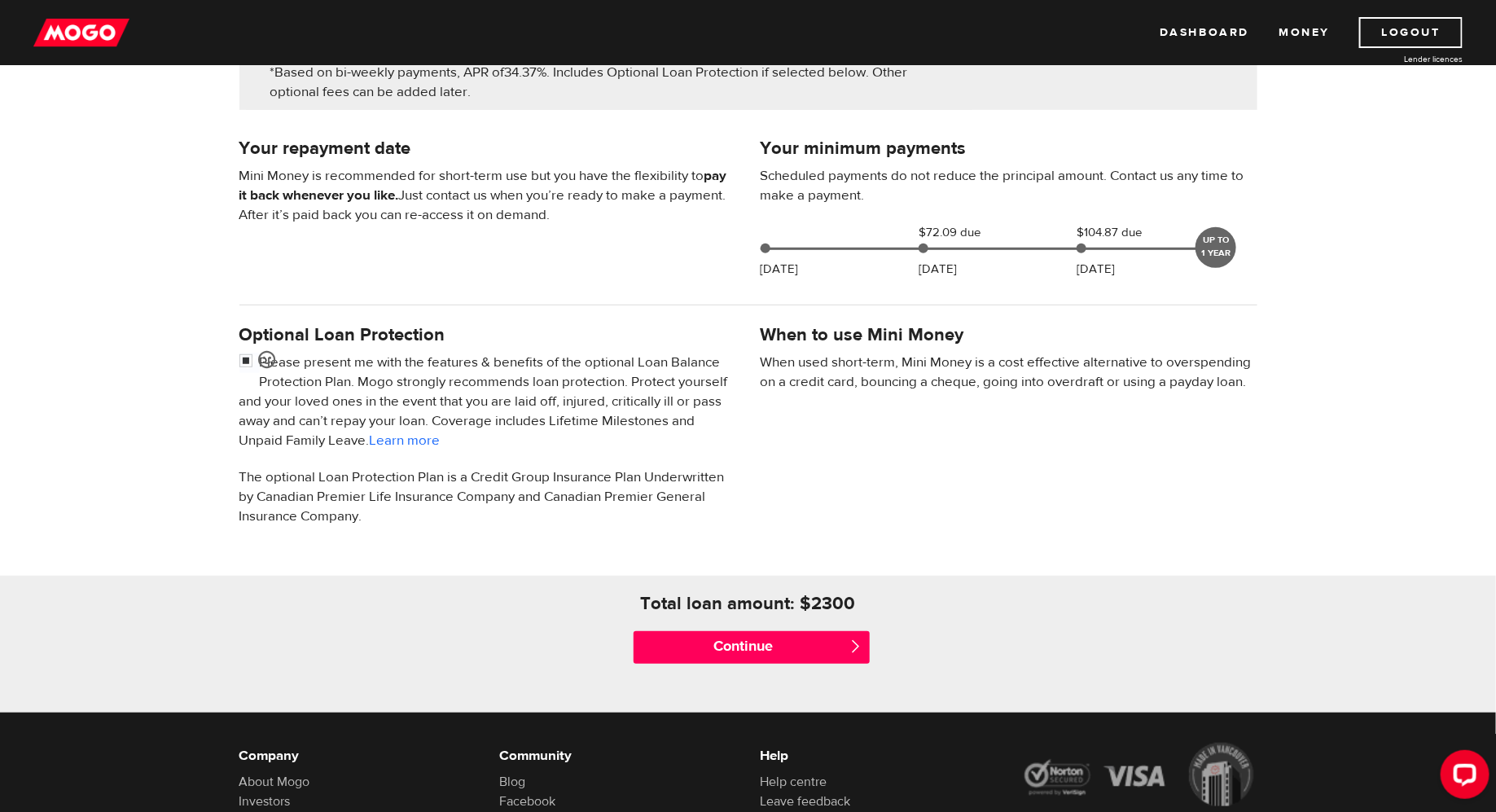
scroll to position [318, 0]
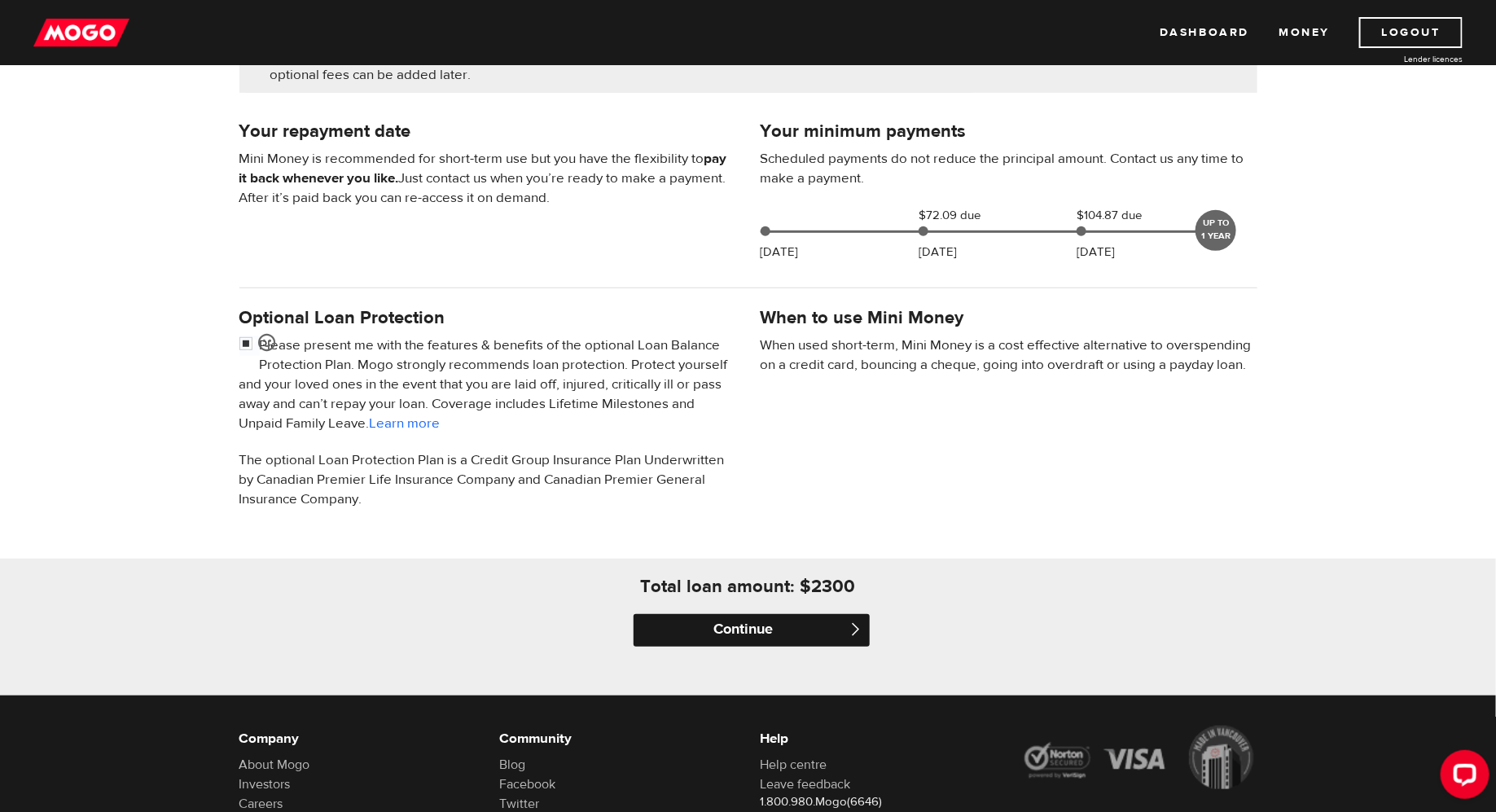
click at [812, 636] on input "Continue" at bounding box center [751, 630] width 236 height 33
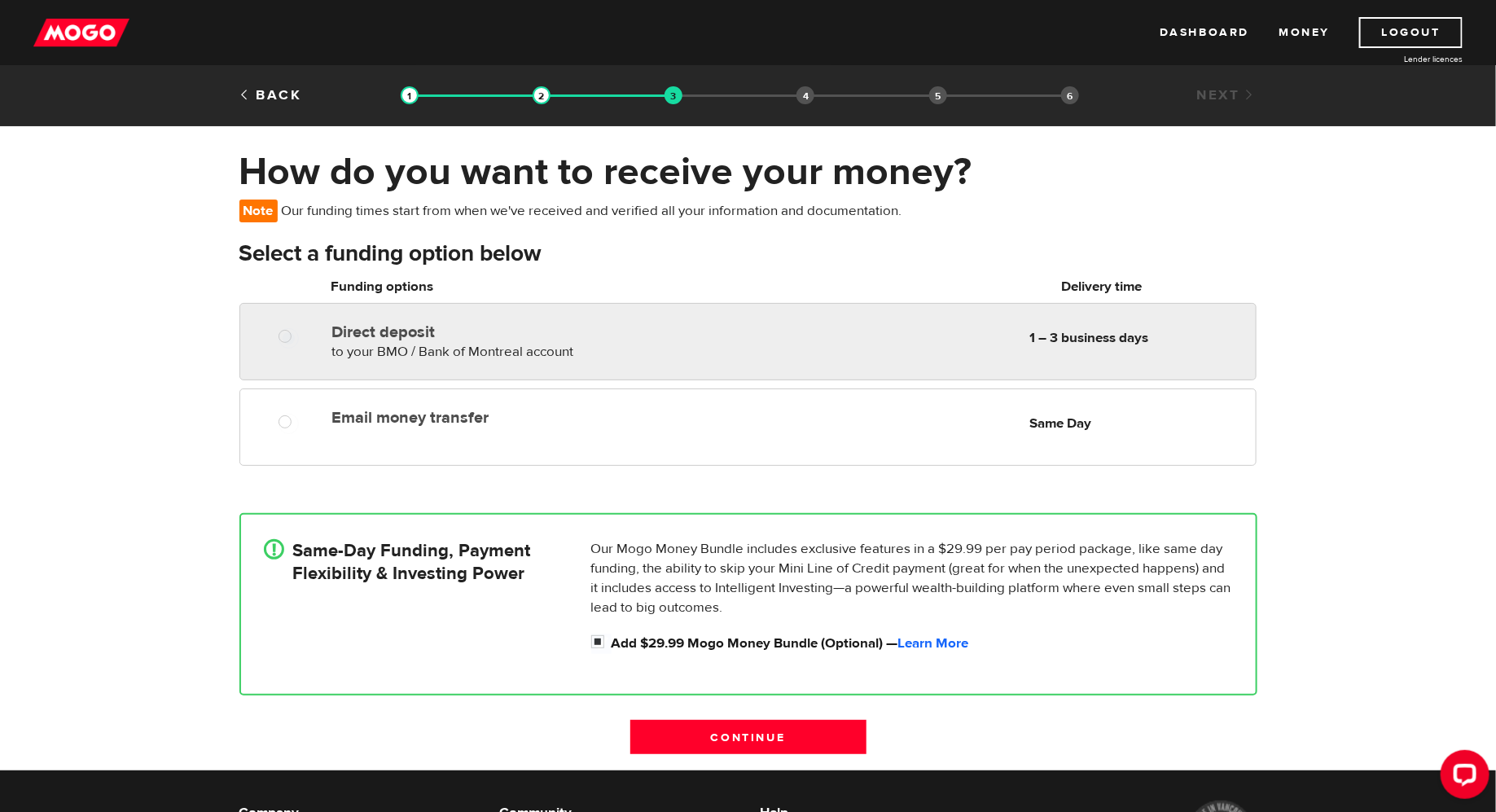
radio input "true"
click at [653, 364] on div "Direct deposit to your BMO / Bank of Montreal account Delivery in 1 – 3 busines…" at bounding box center [748, 342] width 1016 height 77
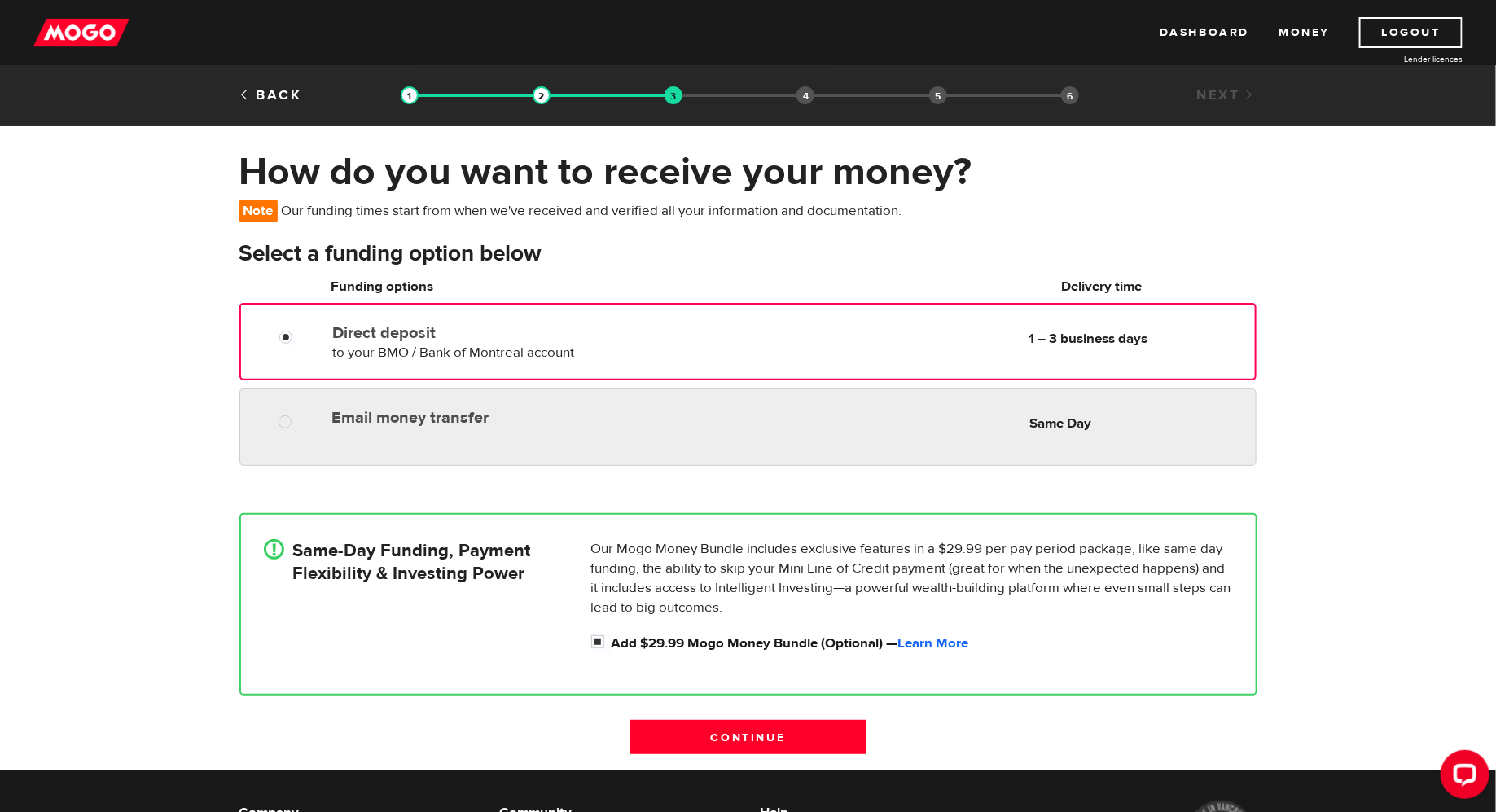
radio input "true"
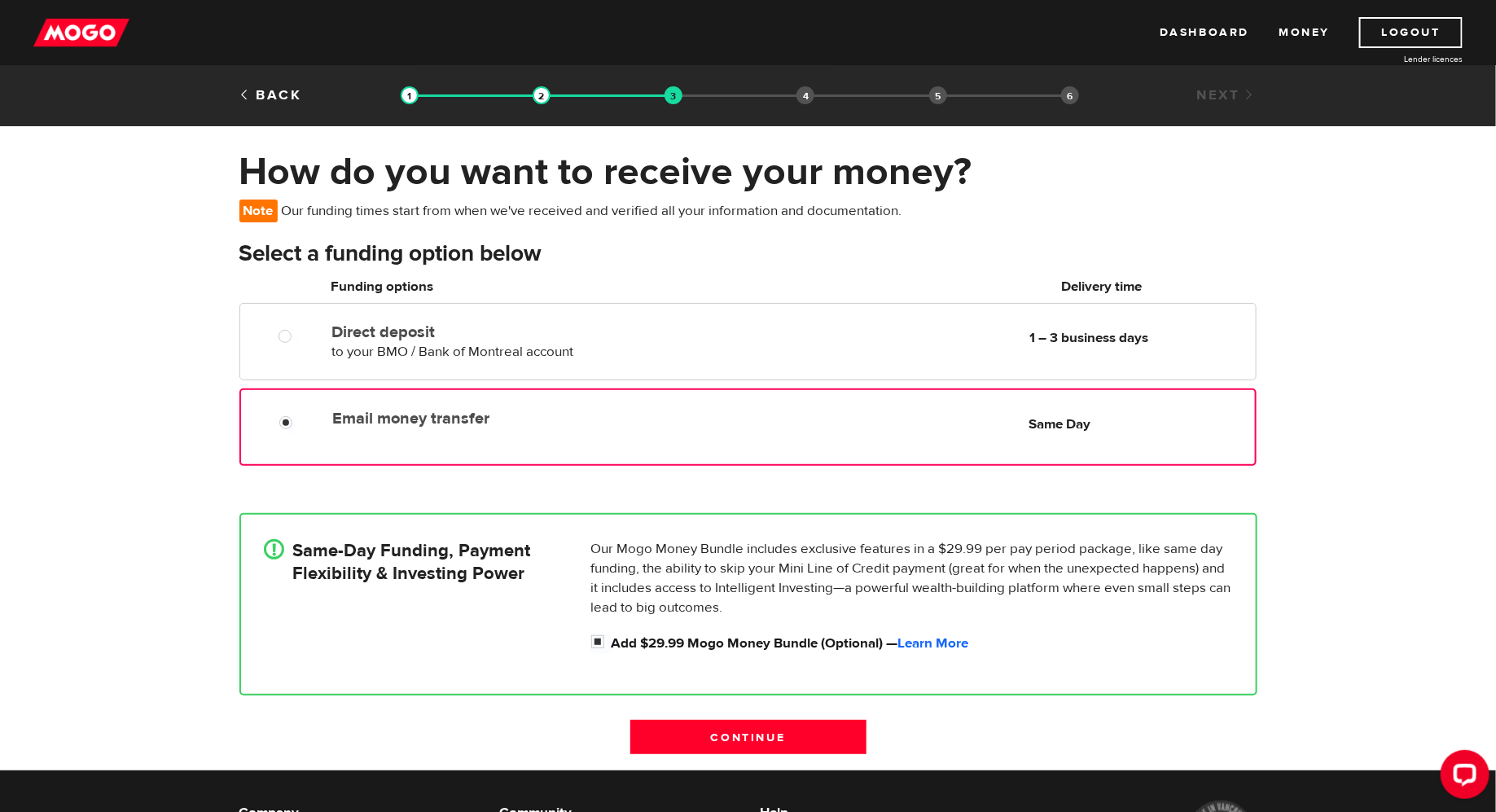
click at [641, 422] on label "Email money transfer" at bounding box center [519, 418] width 374 height 20
click at [300, 422] on input "Email money transfer" at bounding box center [289, 424] width 21 height 21
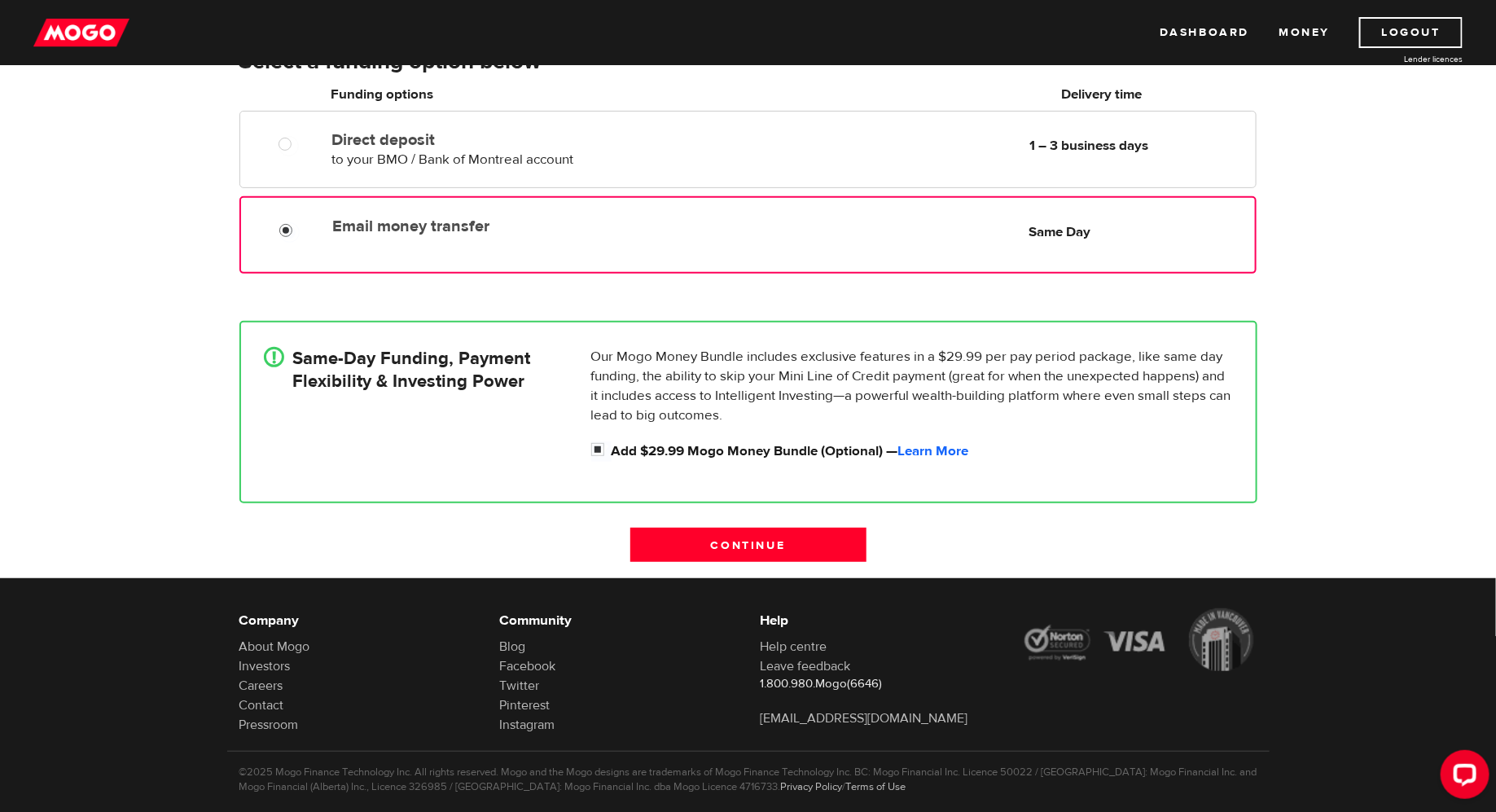
scroll to position [202, 0]
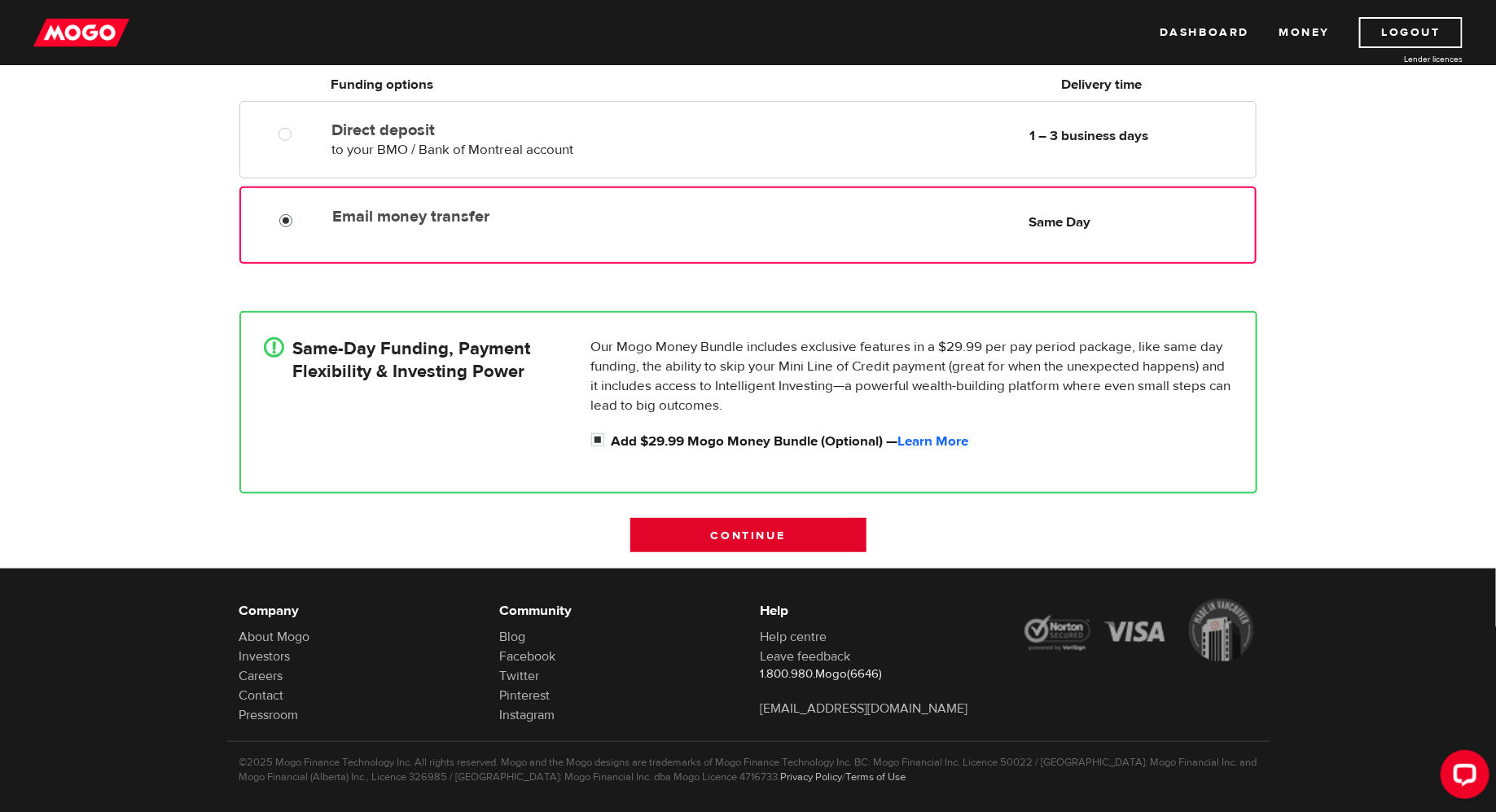
click at [757, 534] on input "Continue" at bounding box center [748, 534] width 236 height 34
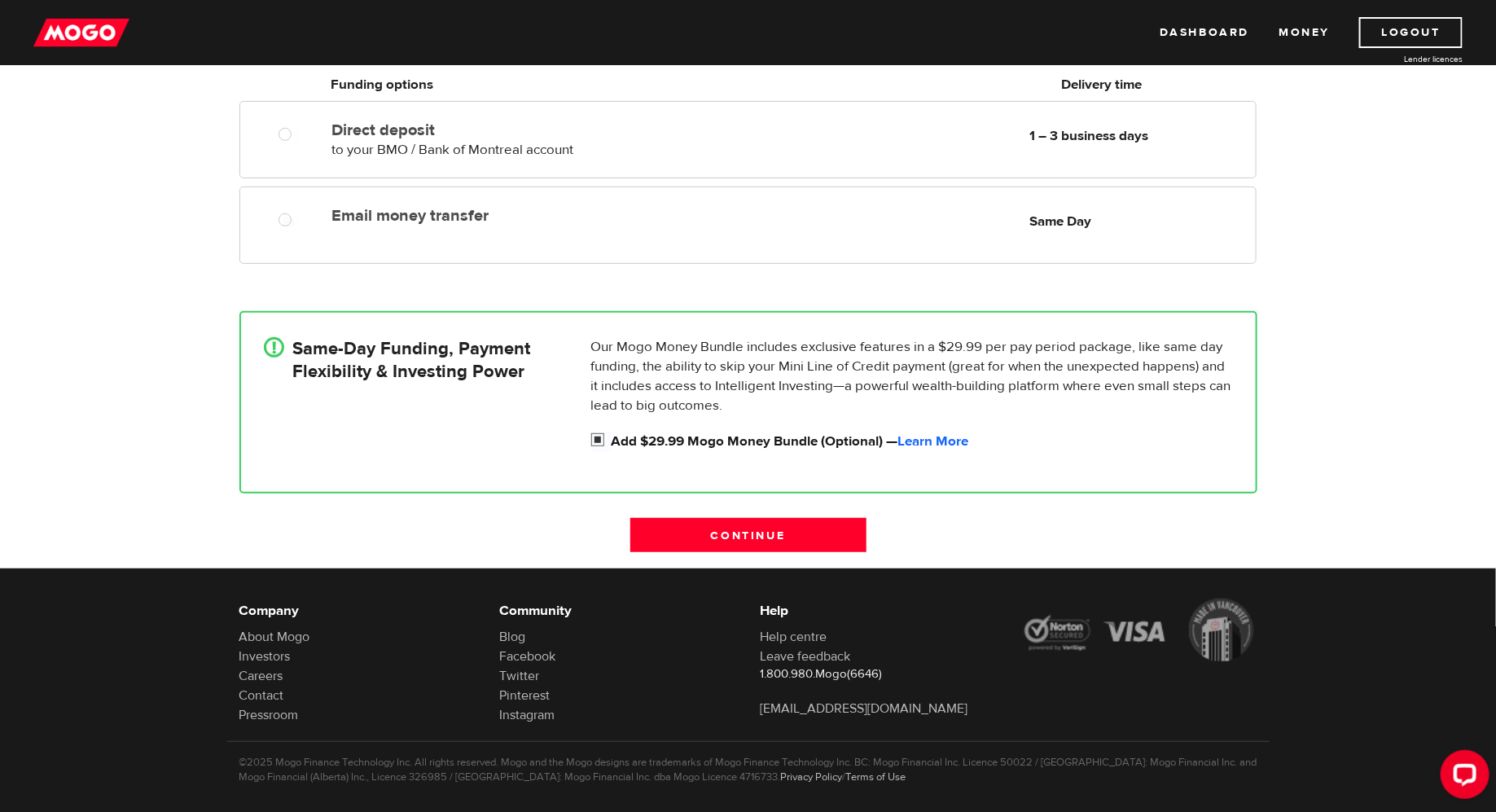
click at [596, 438] on input "Add $29.99 Mogo Money Bundle (Optional) — Learn More" at bounding box center [602, 442] width 21 height 21
checkbox input "false"
radio input "false"
click at [746, 536] on input "Continue" at bounding box center [748, 534] width 236 height 34
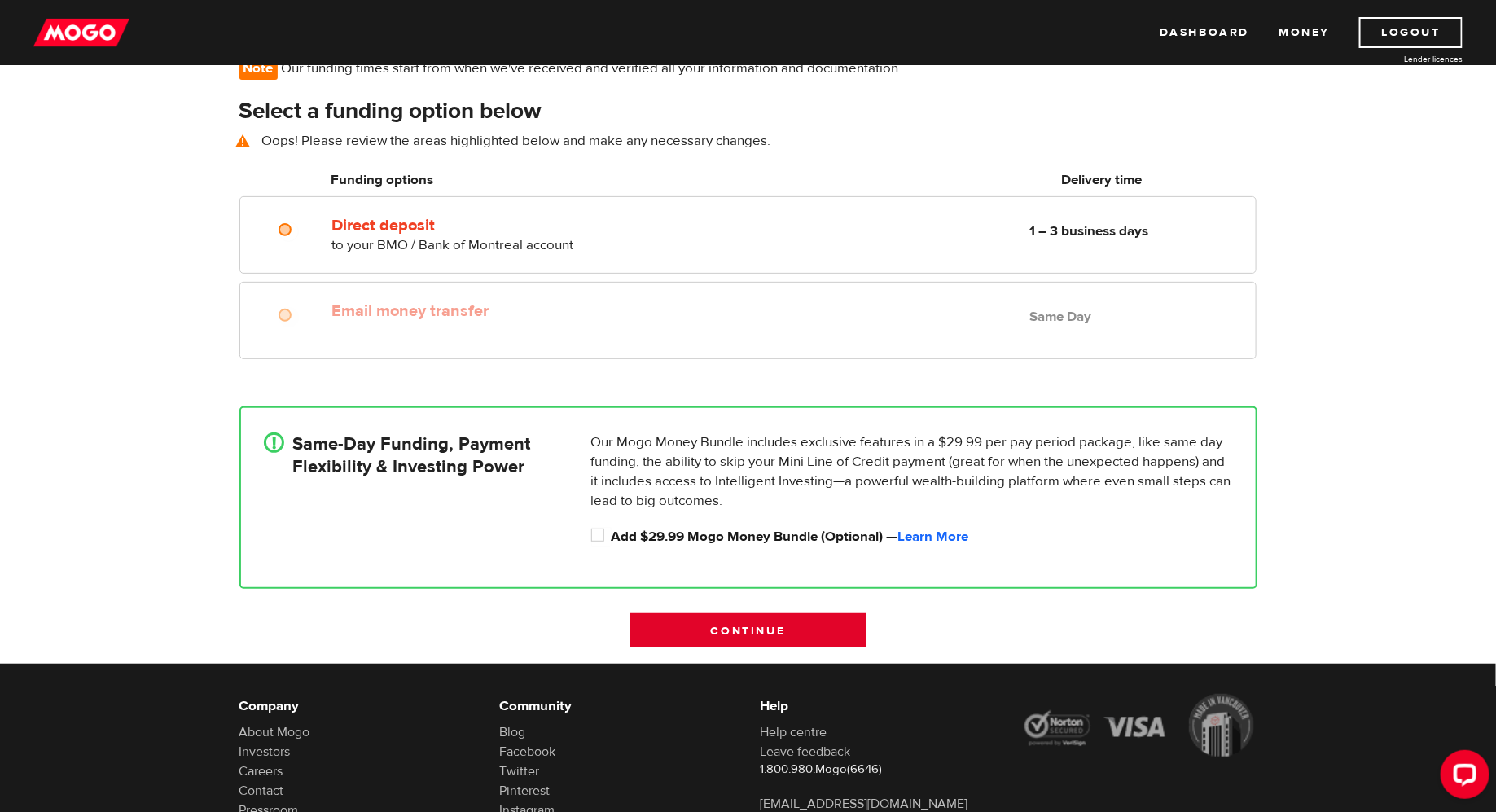
scroll to position [119, 0]
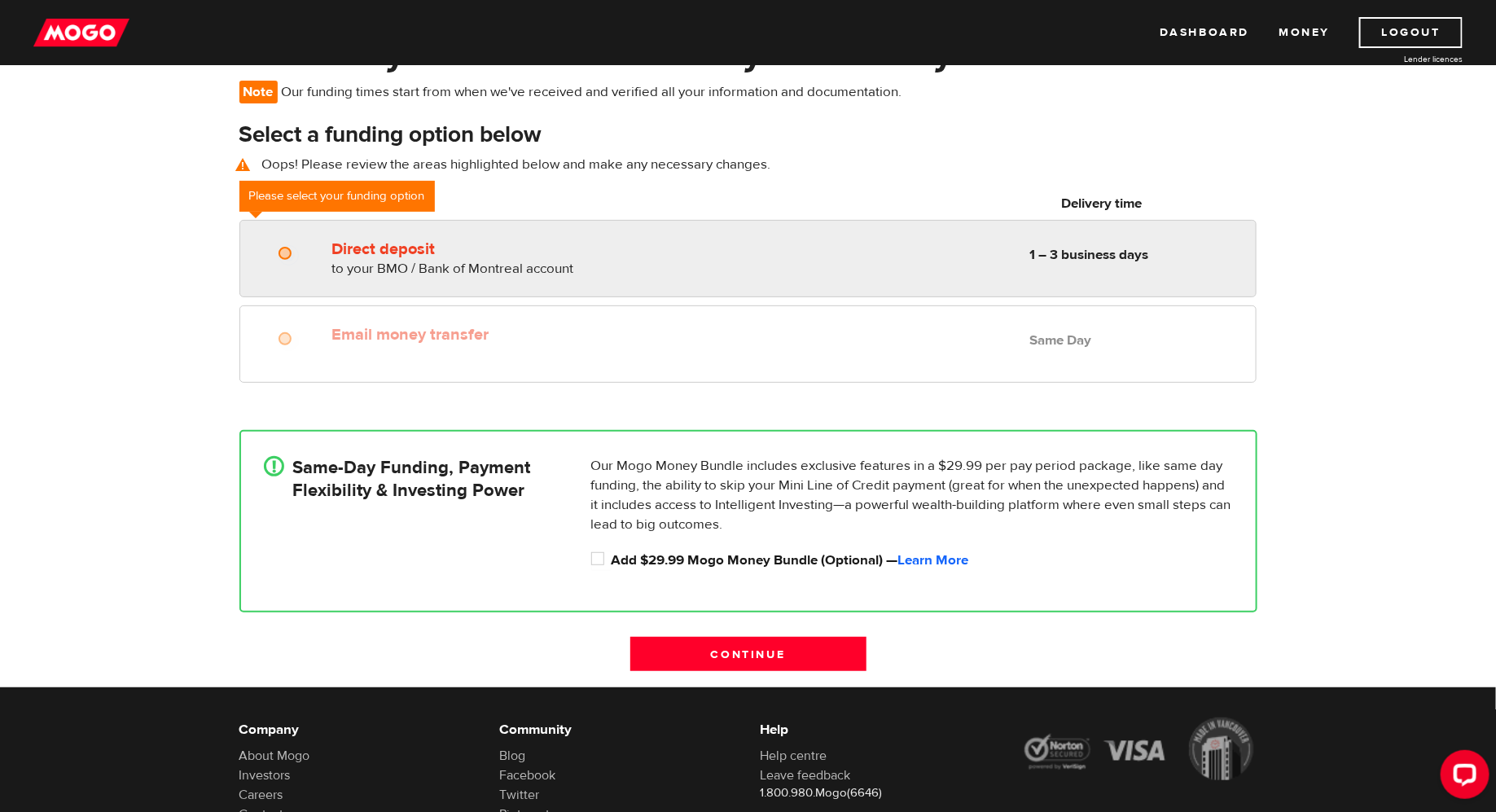
radio input "true"
click at [283, 251] on input "Direct deposit" at bounding box center [289, 255] width 21 height 21
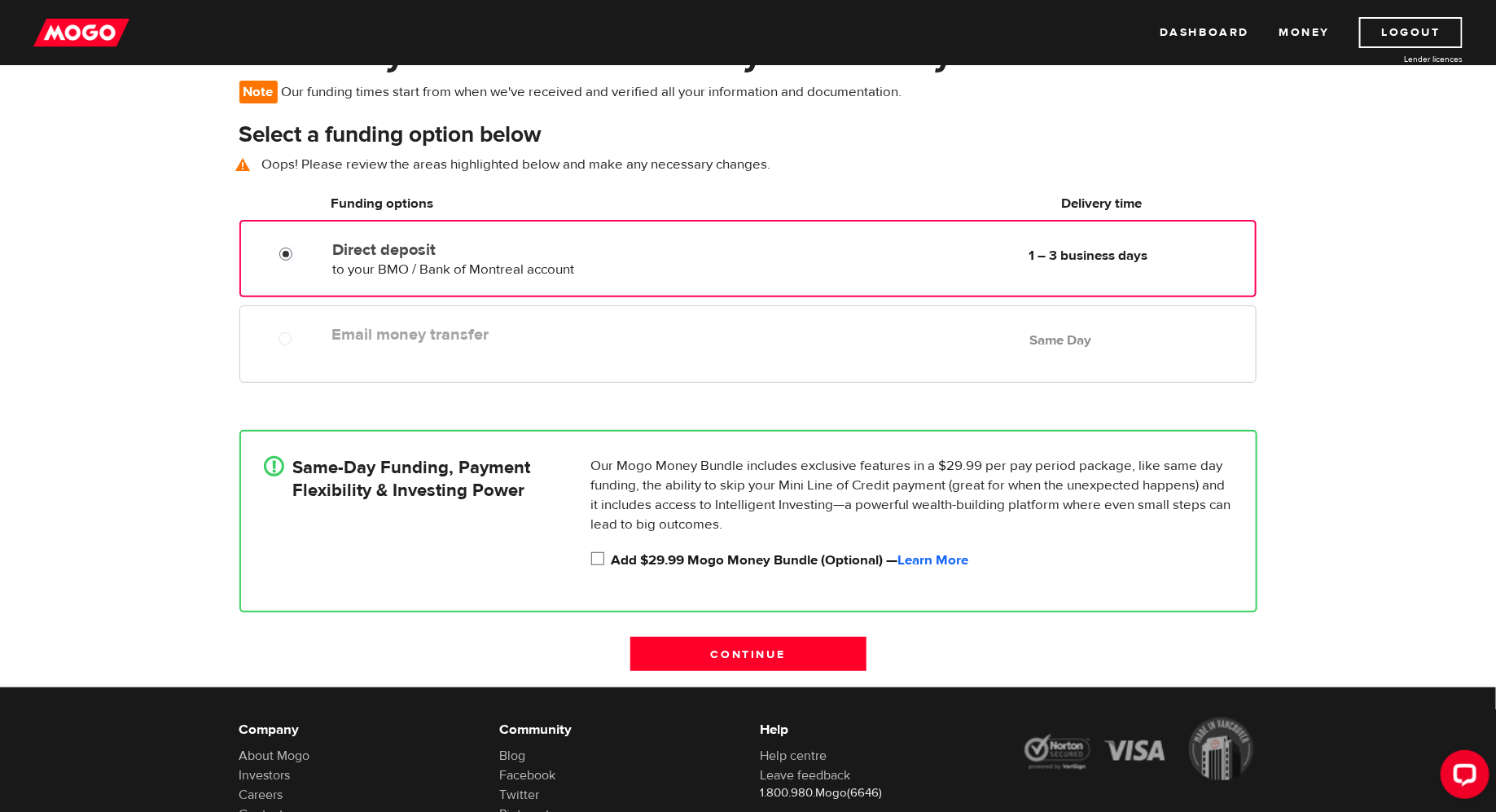
click at [600, 554] on input "Add $29.99 Mogo Money Bundle (Optional) — Learn More" at bounding box center [602, 560] width 21 height 21
checkbox input "true"
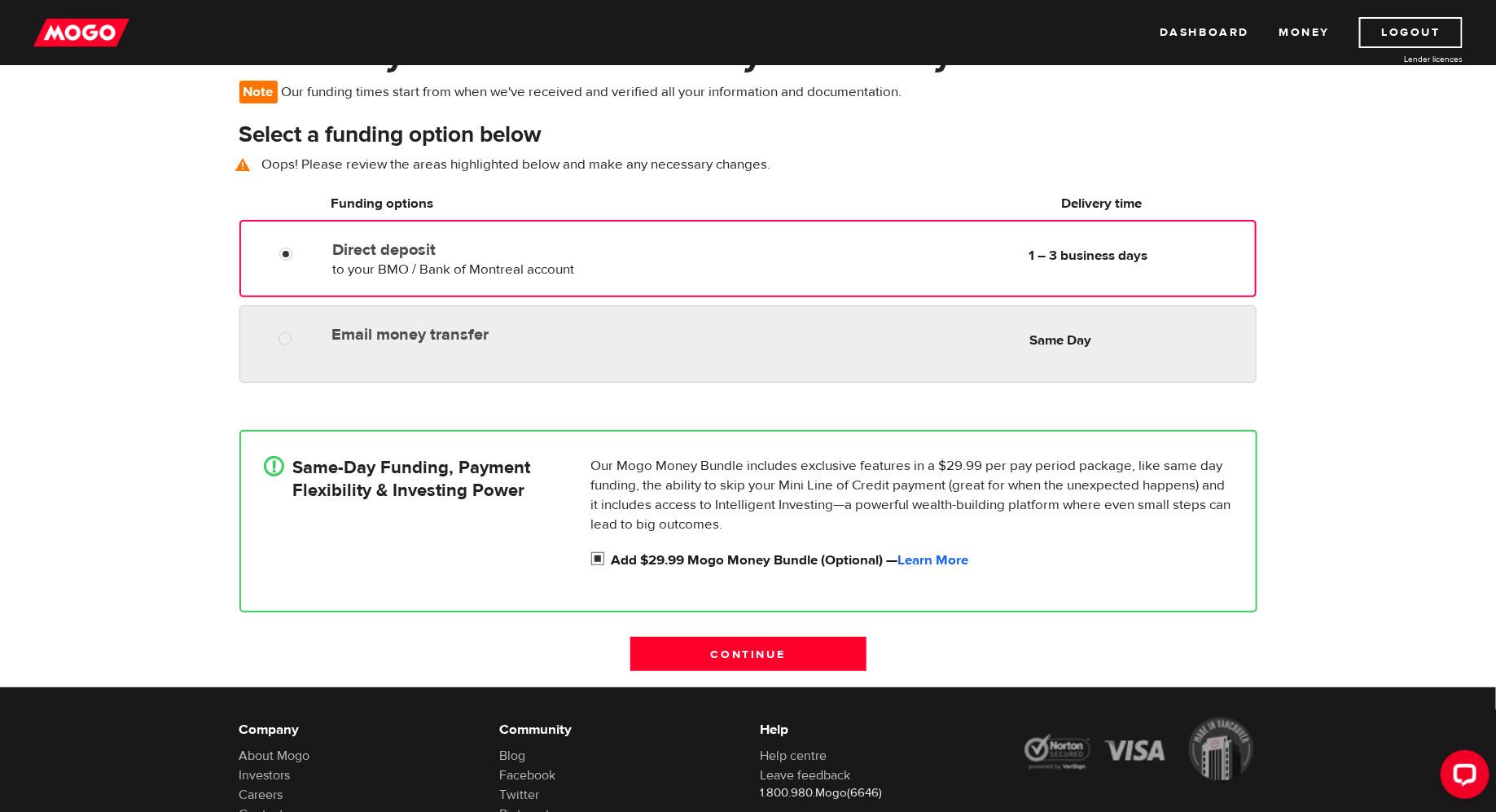
radio input "true"
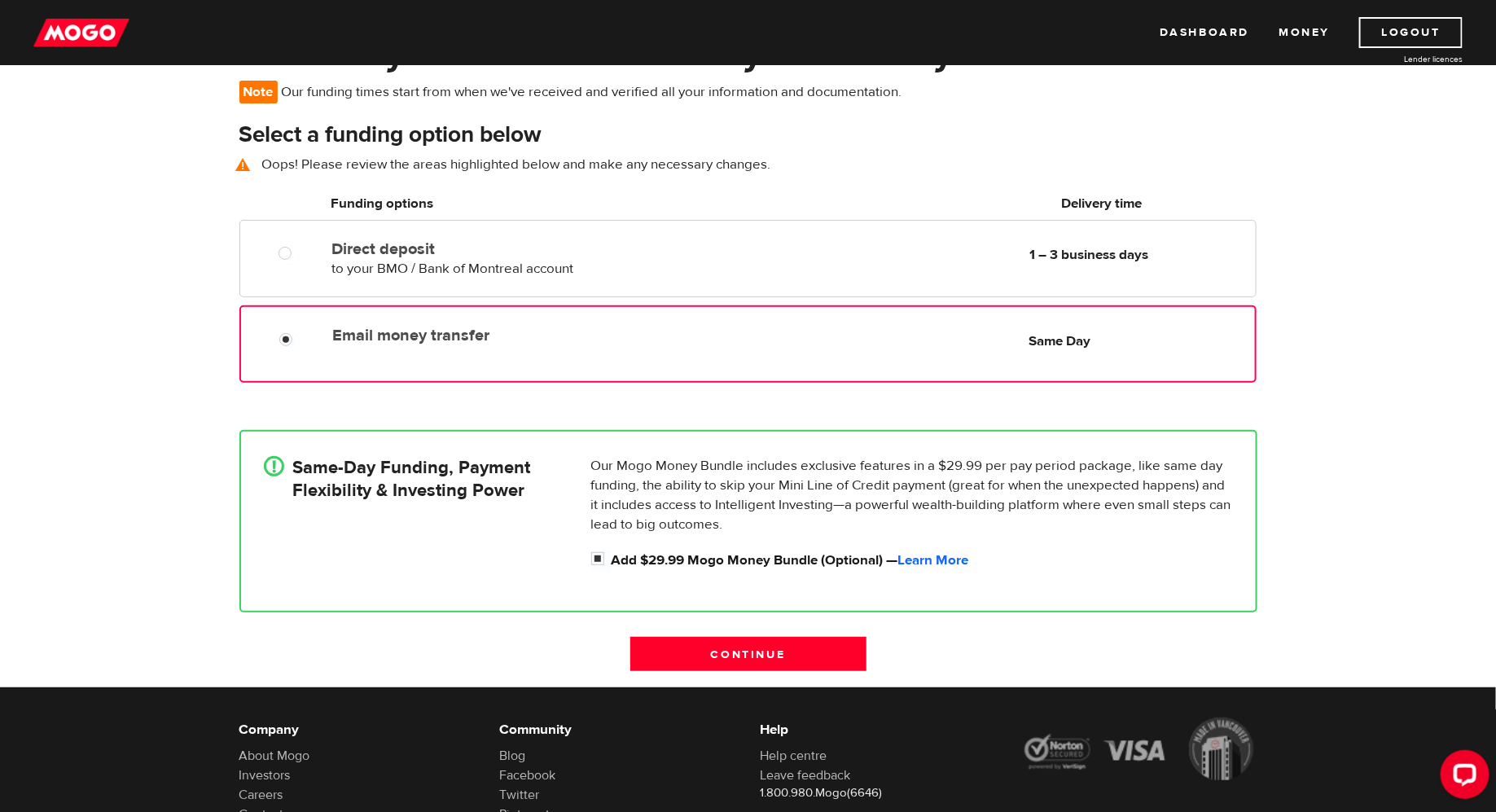
click at [561, 315] on div "Email money transfer Delivery in Same Day Same Day" at bounding box center [748, 344] width 1016 height 77
click at [791, 653] on input "Continue" at bounding box center [748, 653] width 236 height 34
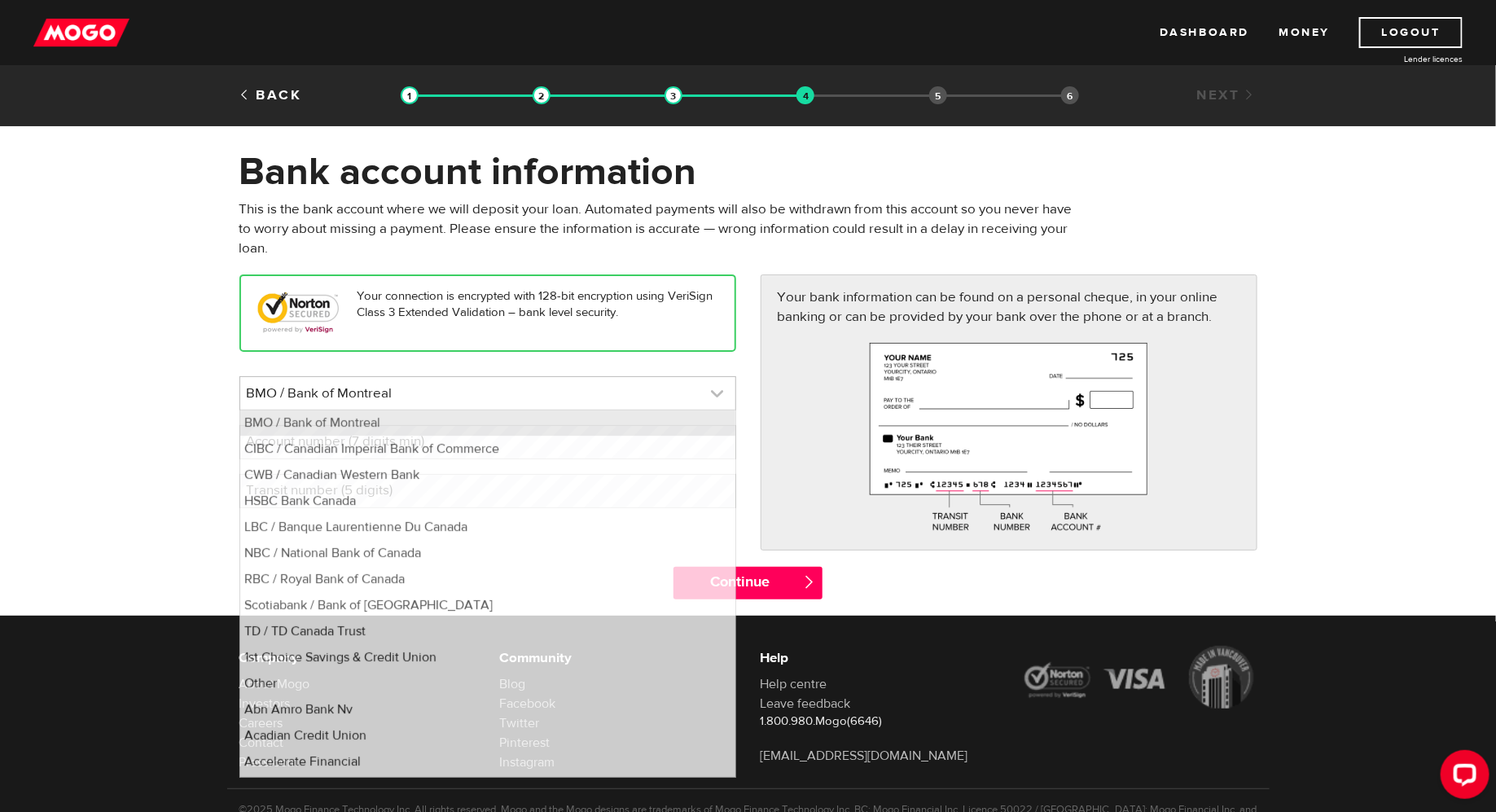
click at [654, 398] on link at bounding box center [487, 392] width 495 height 33
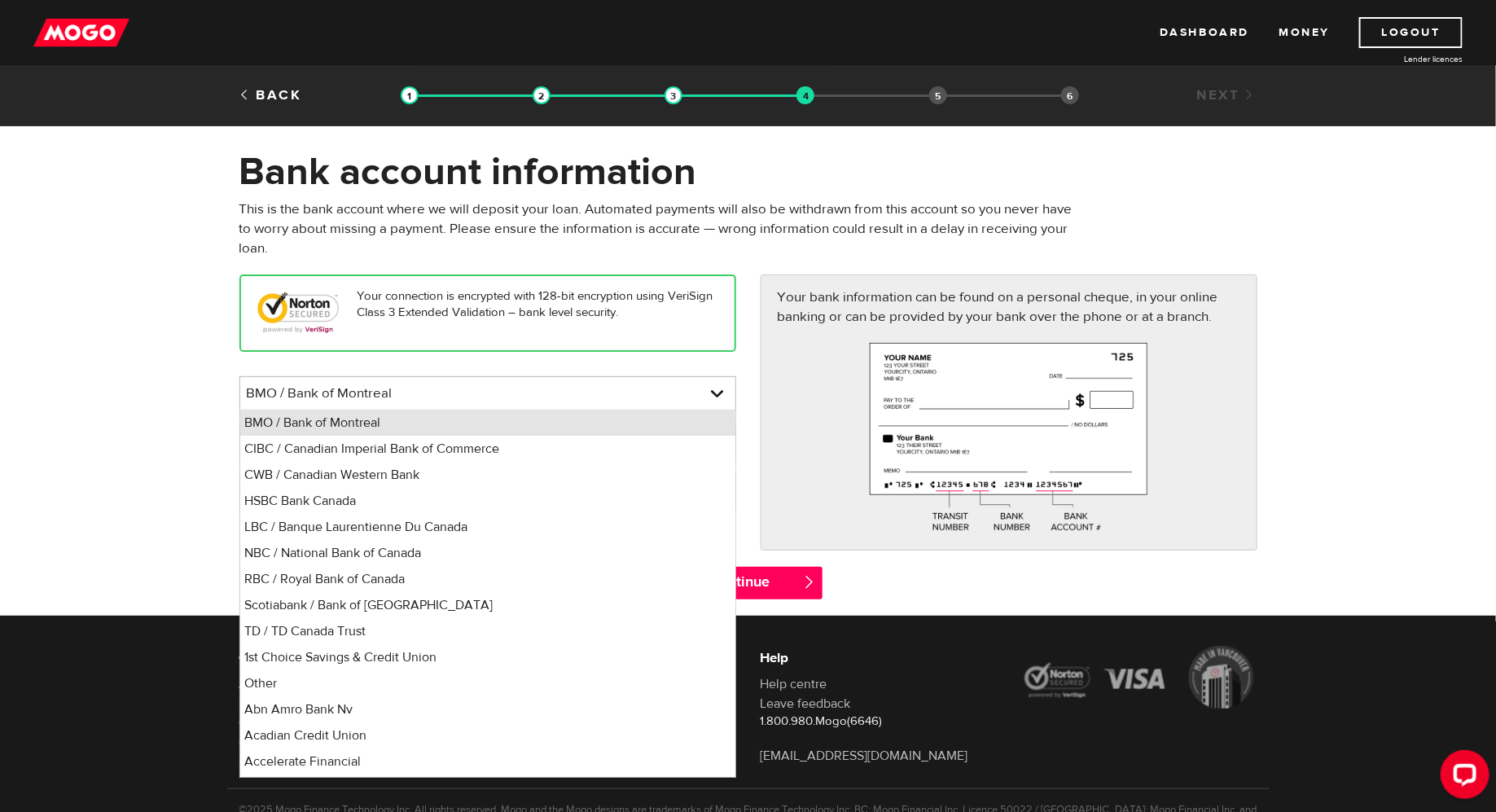
click at [655, 424] on li "BMO / Bank of Montreal" at bounding box center [487, 422] width 495 height 26
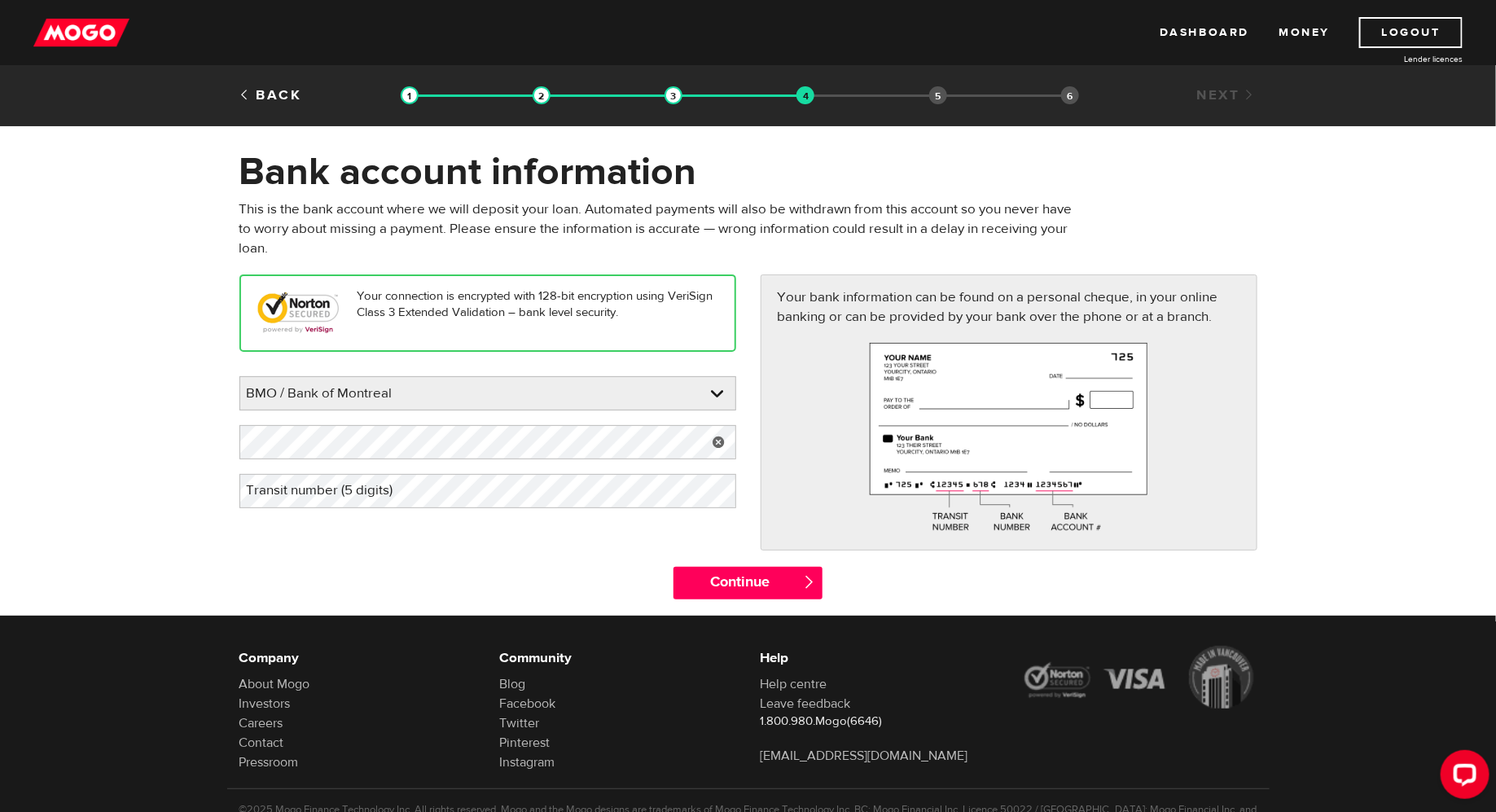
click at [407, 482] on label "Transit number (5 digits)" at bounding box center [332, 491] width 187 height 34
click at [803, 595] on input "Continue" at bounding box center [748, 583] width 149 height 33
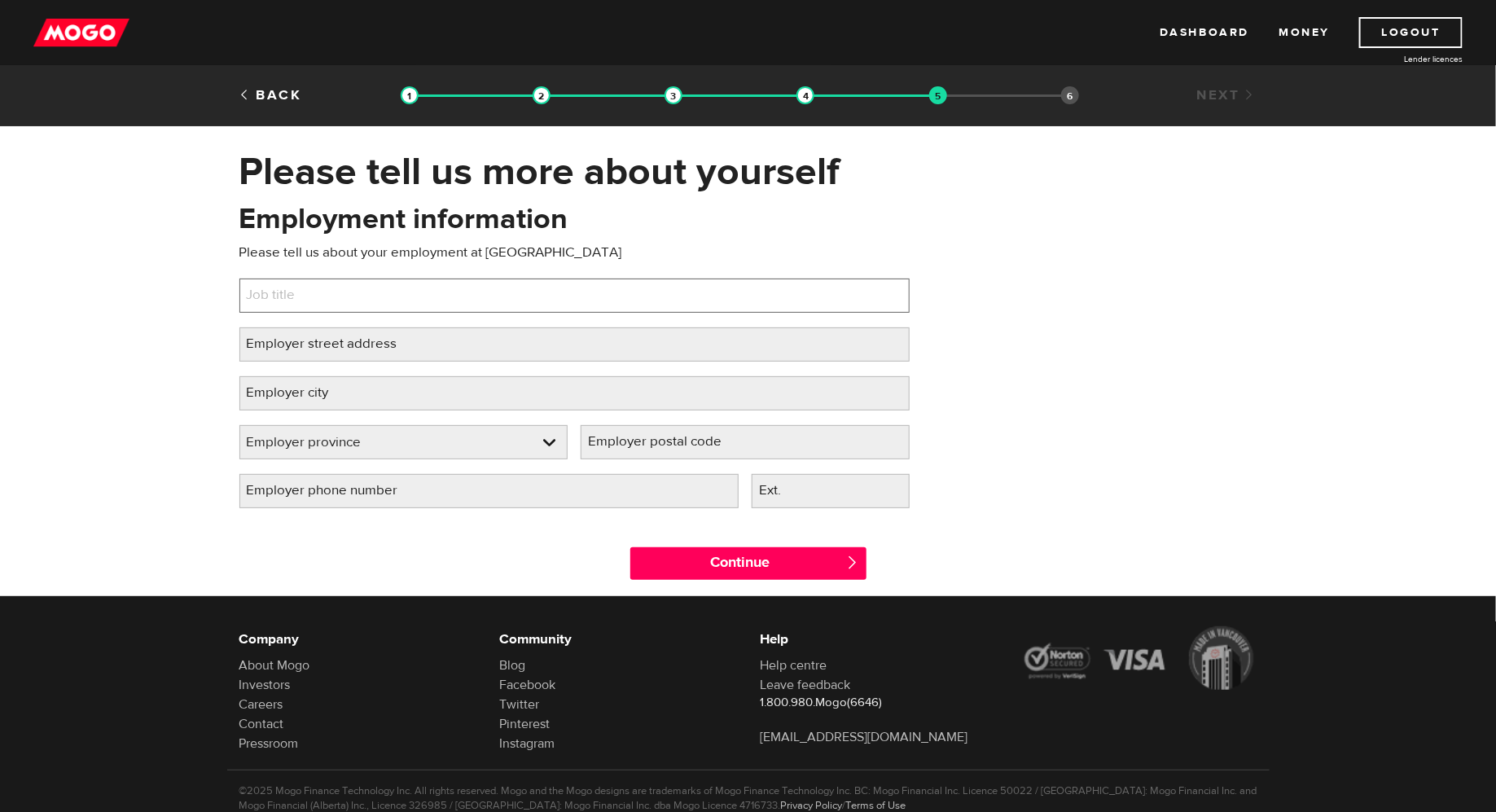
click at [706, 298] on input "Job title" at bounding box center [575, 296] width 671 height 34
type input "Career Educator"
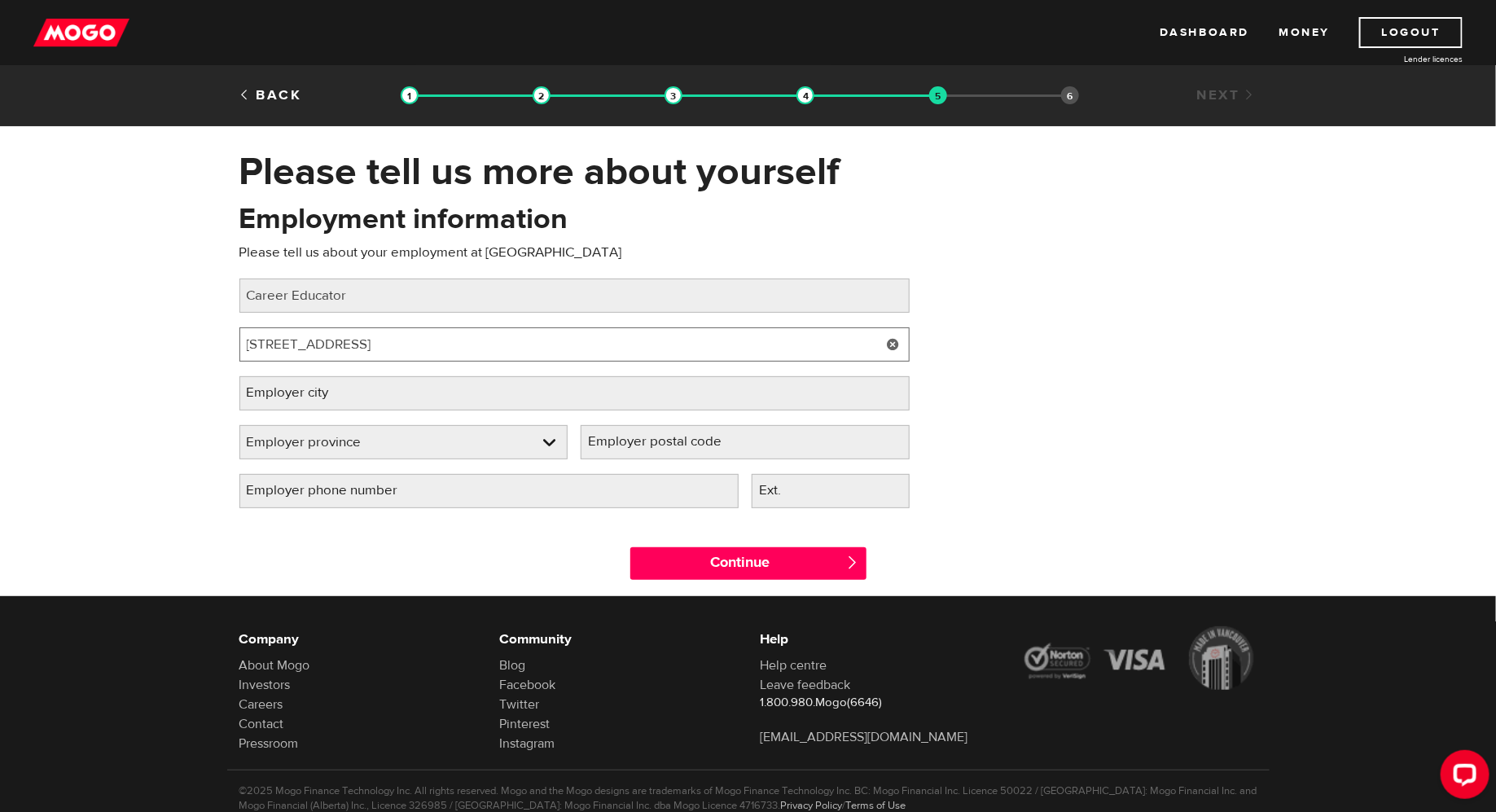
type input "198 york blvd"
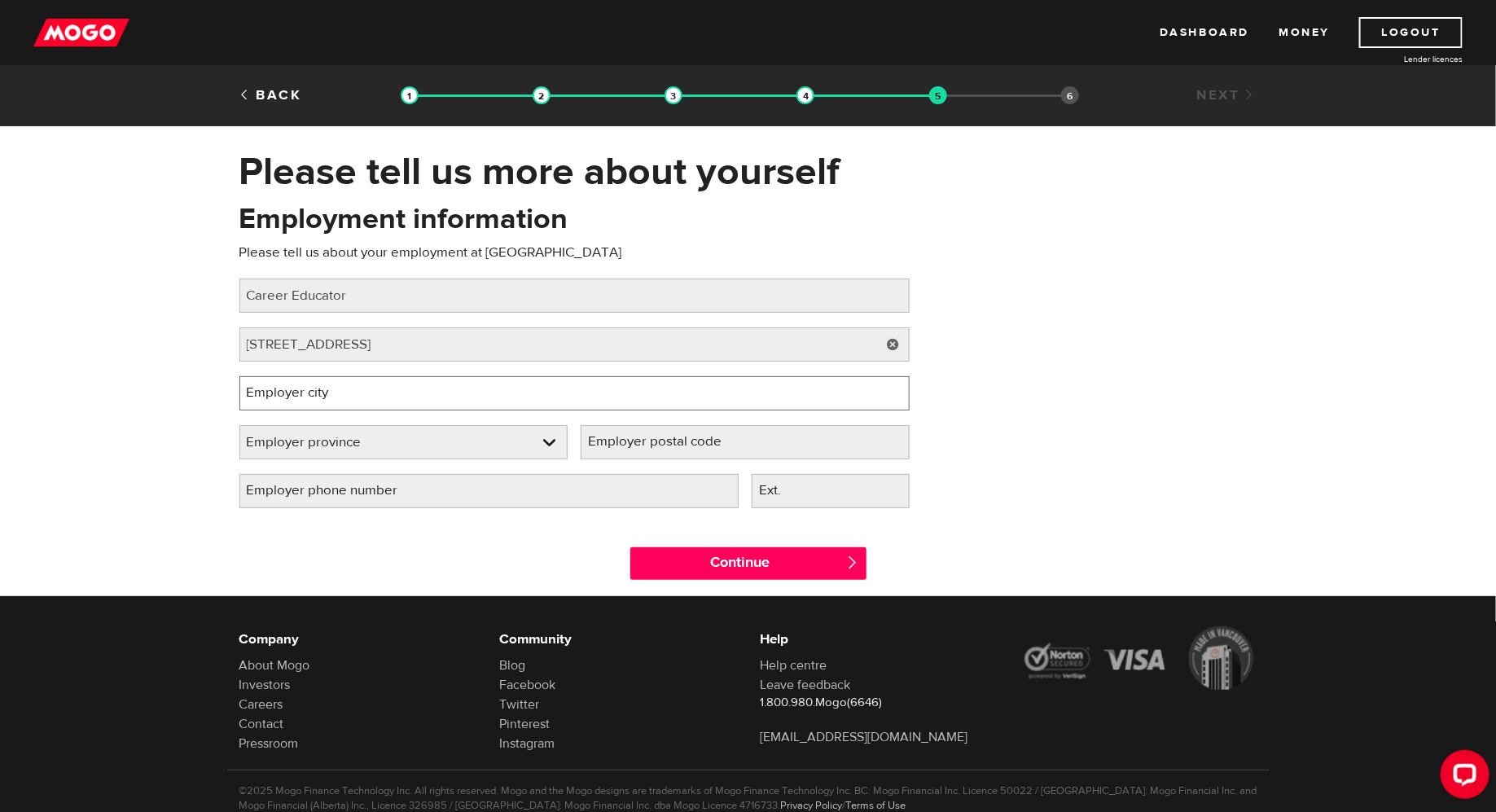
click at [377, 383] on input "Employer city" at bounding box center [575, 393] width 671 height 34
type input "Toronto"
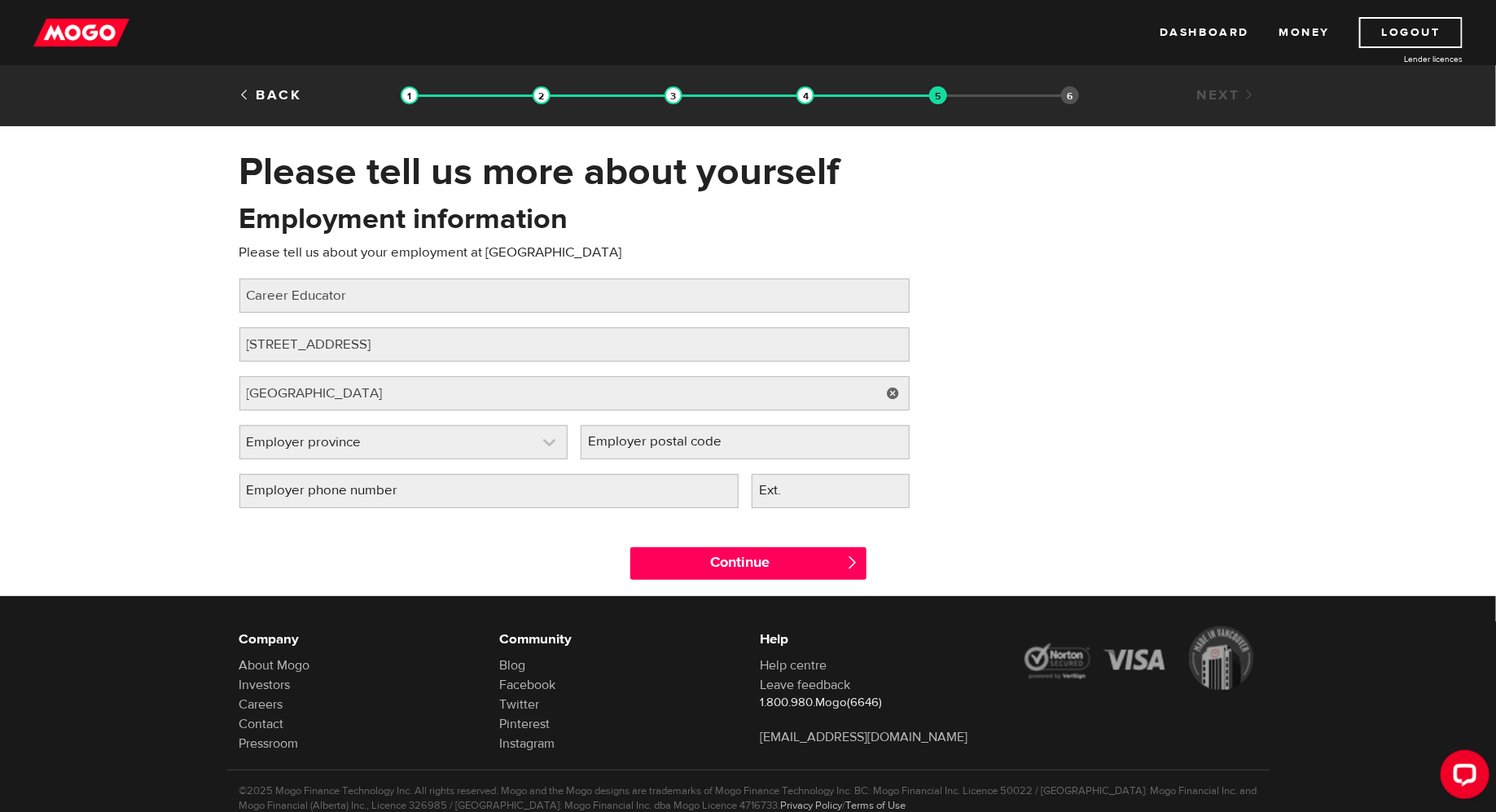
click at [486, 426] on link at bounding box center [404, 441] width 328 height 33
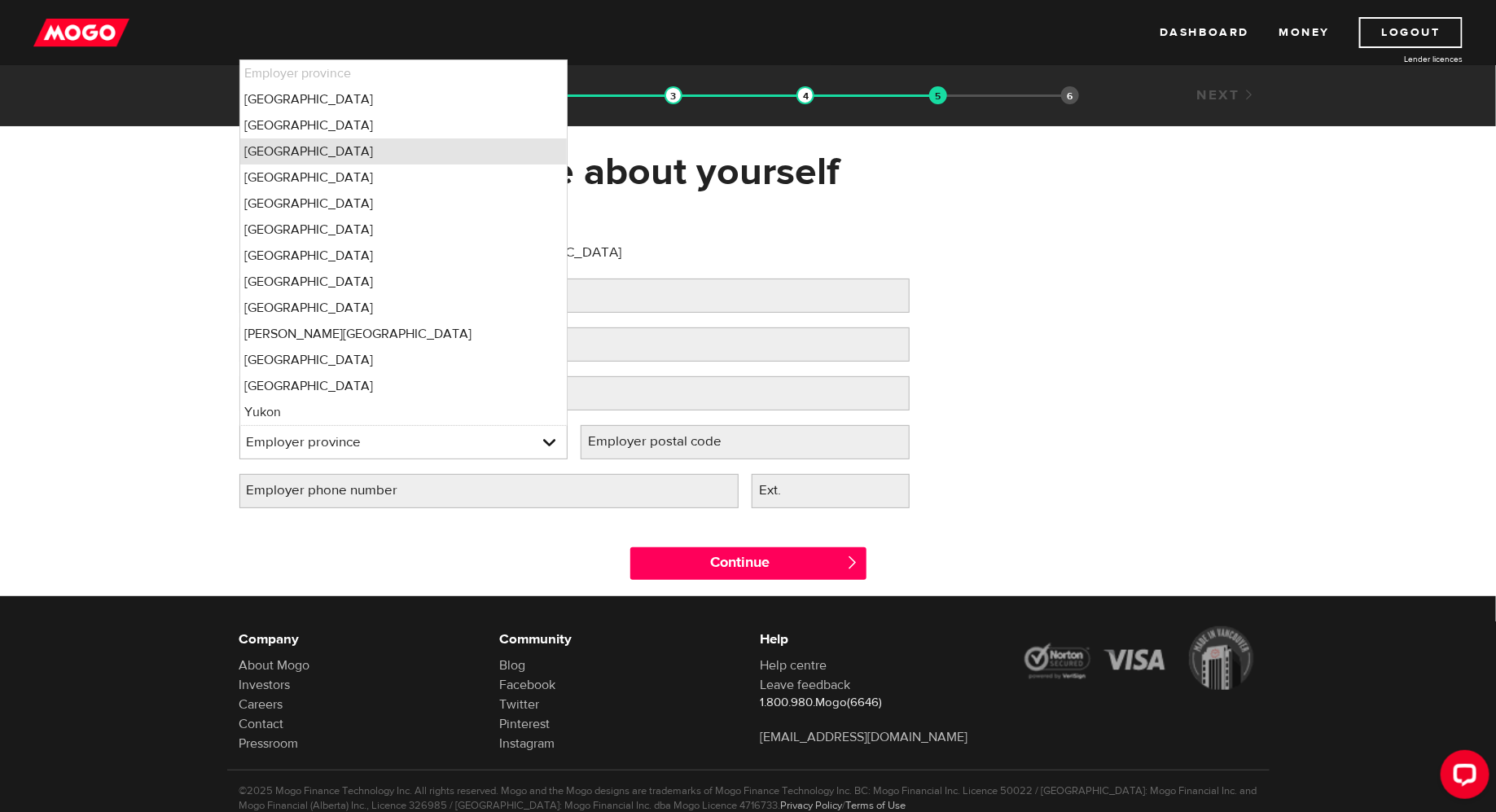
click at [524, 150] on li "Ontario" at bounding box center [404, 151] width 328 height 26
select select "ON"
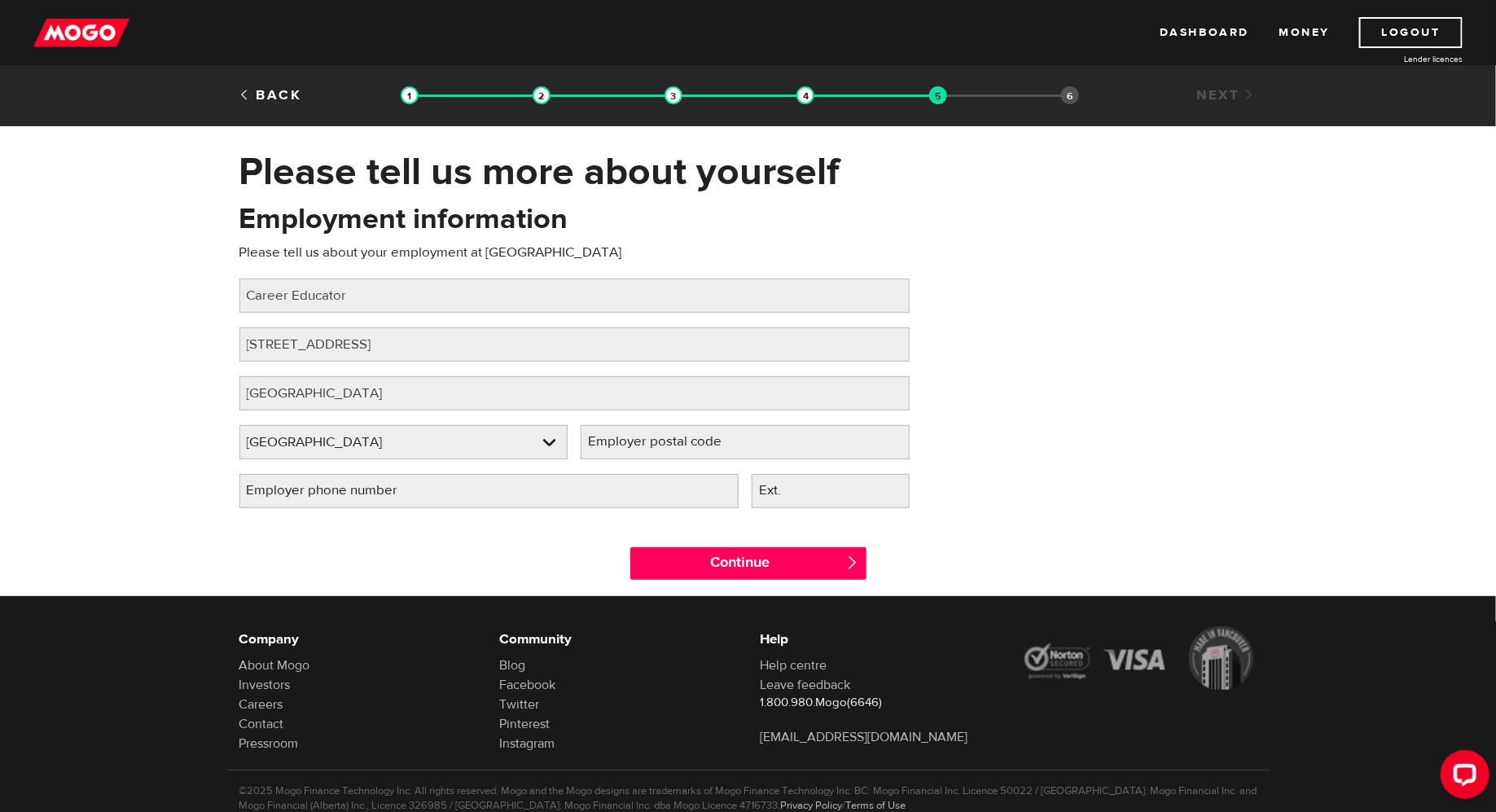
click at [719, 437] on label "Employer postal code" at bounding box center [668, 442] width 175 height 34
click at [719, 437] on input "Employer postal code" at bounding box center [745, 442] width 329 height 34
type input "M3J1P3"
click at [548, 492] on input "Employer phone number" at bounding box center [489, 491] width 500 height 34
type input "(416) 736-2100"
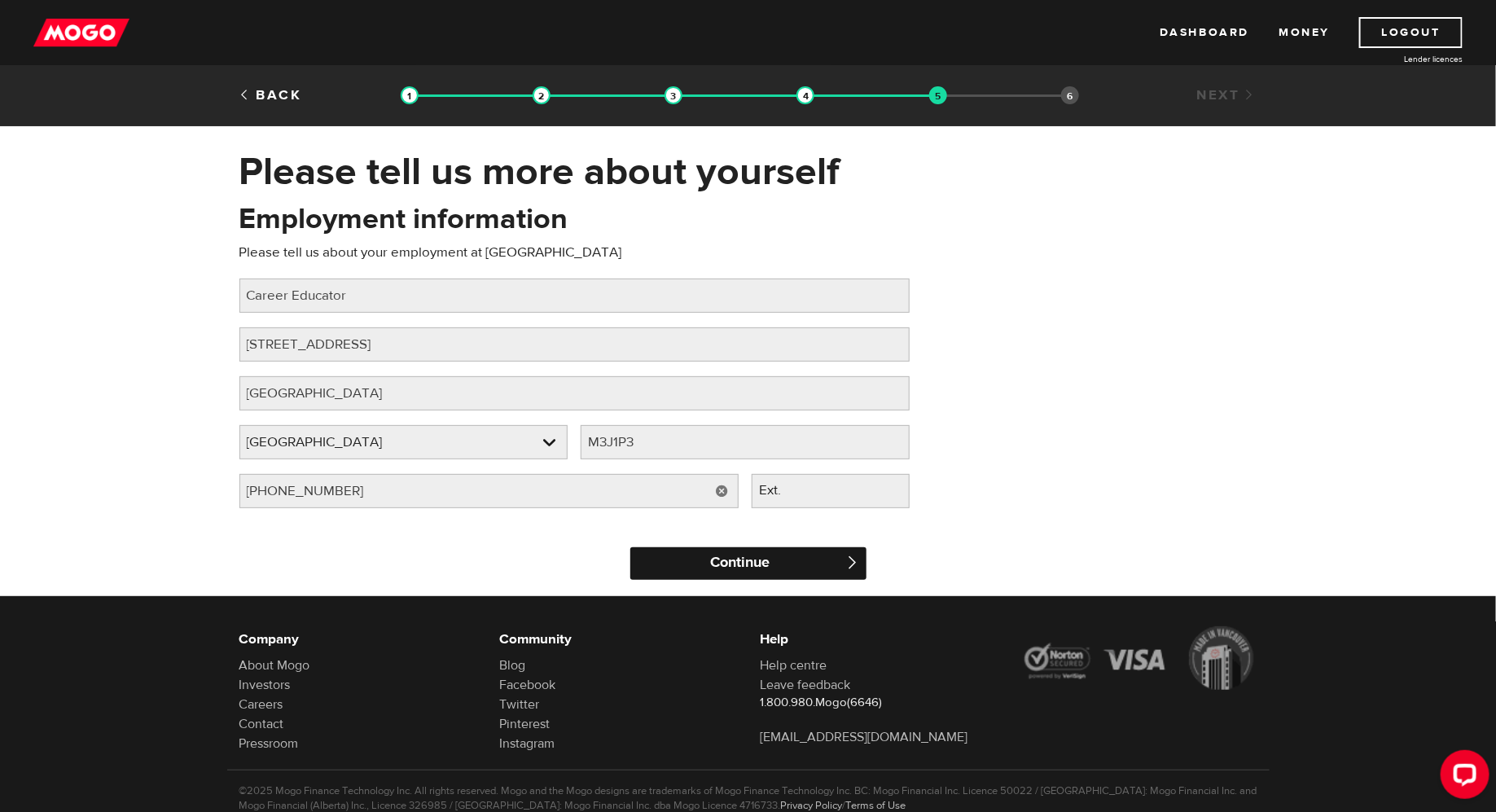
click at [758, 559] on input "Continue" at bounding box center [748, 563] width 236 height 33
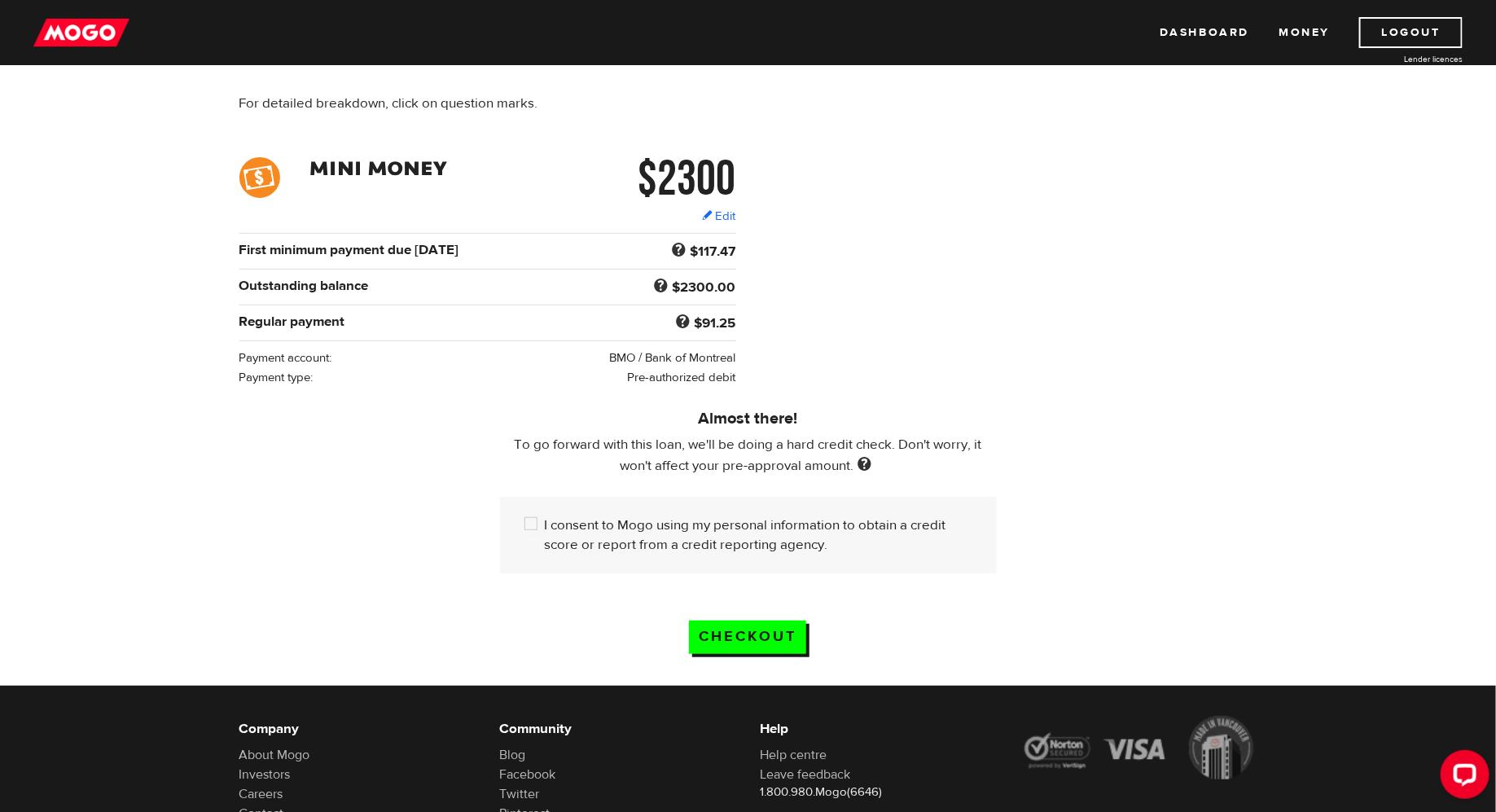
scroll to position [172, 0]
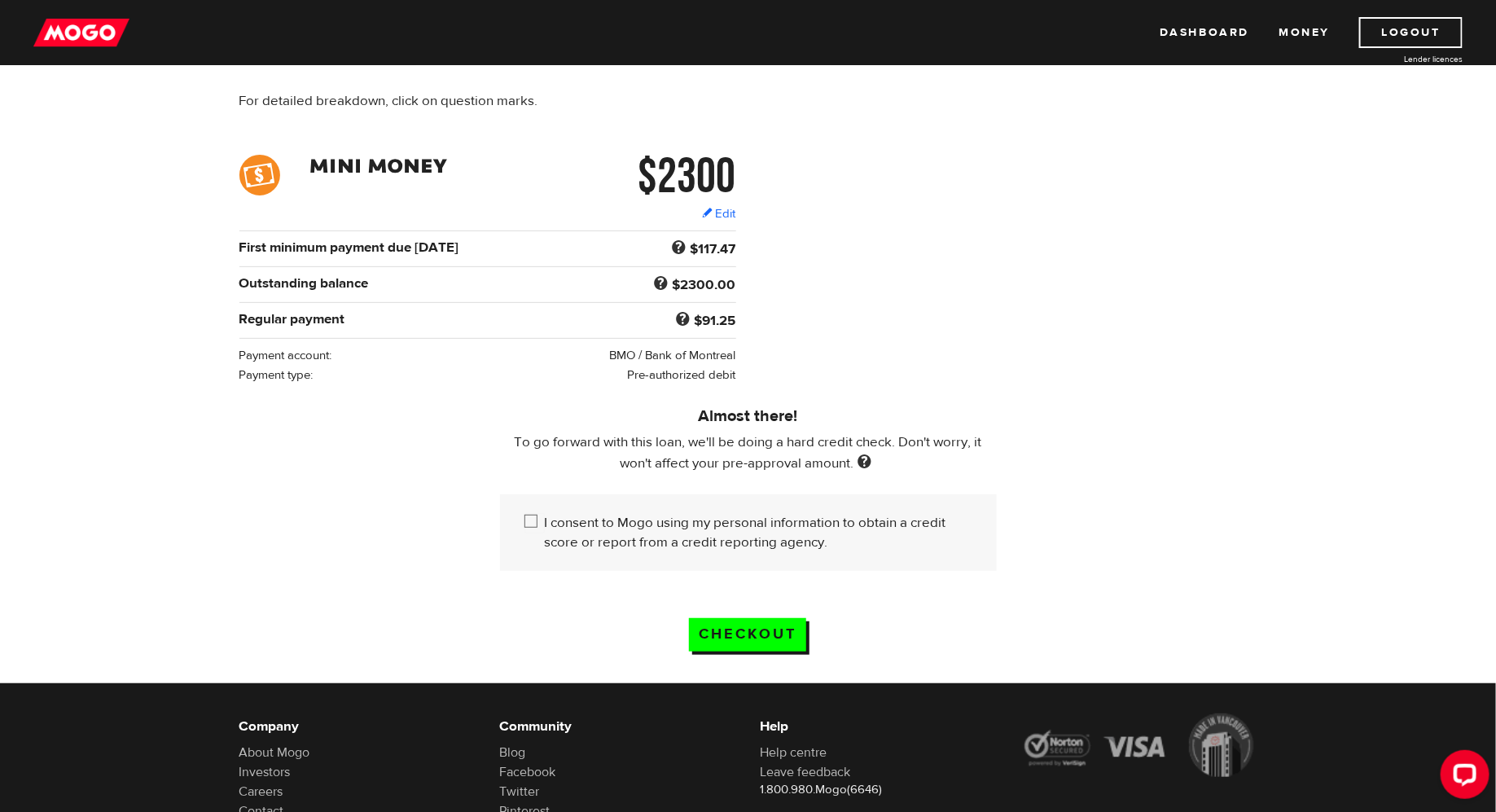
click at [535, 523] on input "I consent to Mogo using my personal information to obtain a credit score or rep…" at bounding box center [534, 523] width 21 height 21
checkbox input "true"
click at [767, 631] on input "Checkout" at bounding box center [748, 635] width 117 height 34
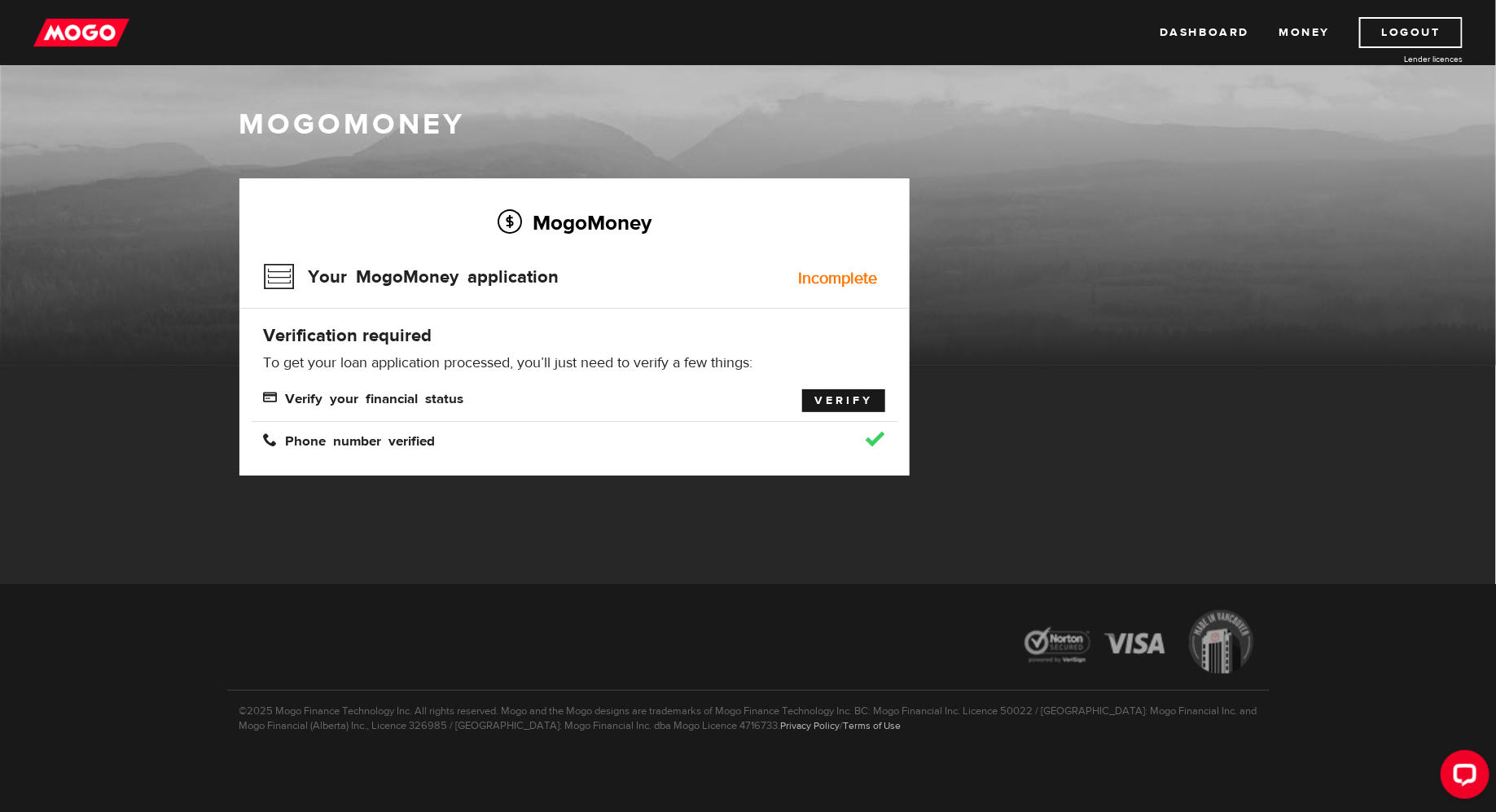
click at [840, 408] on link "Verify" at bounding box center [843, 400] width 83 height 23
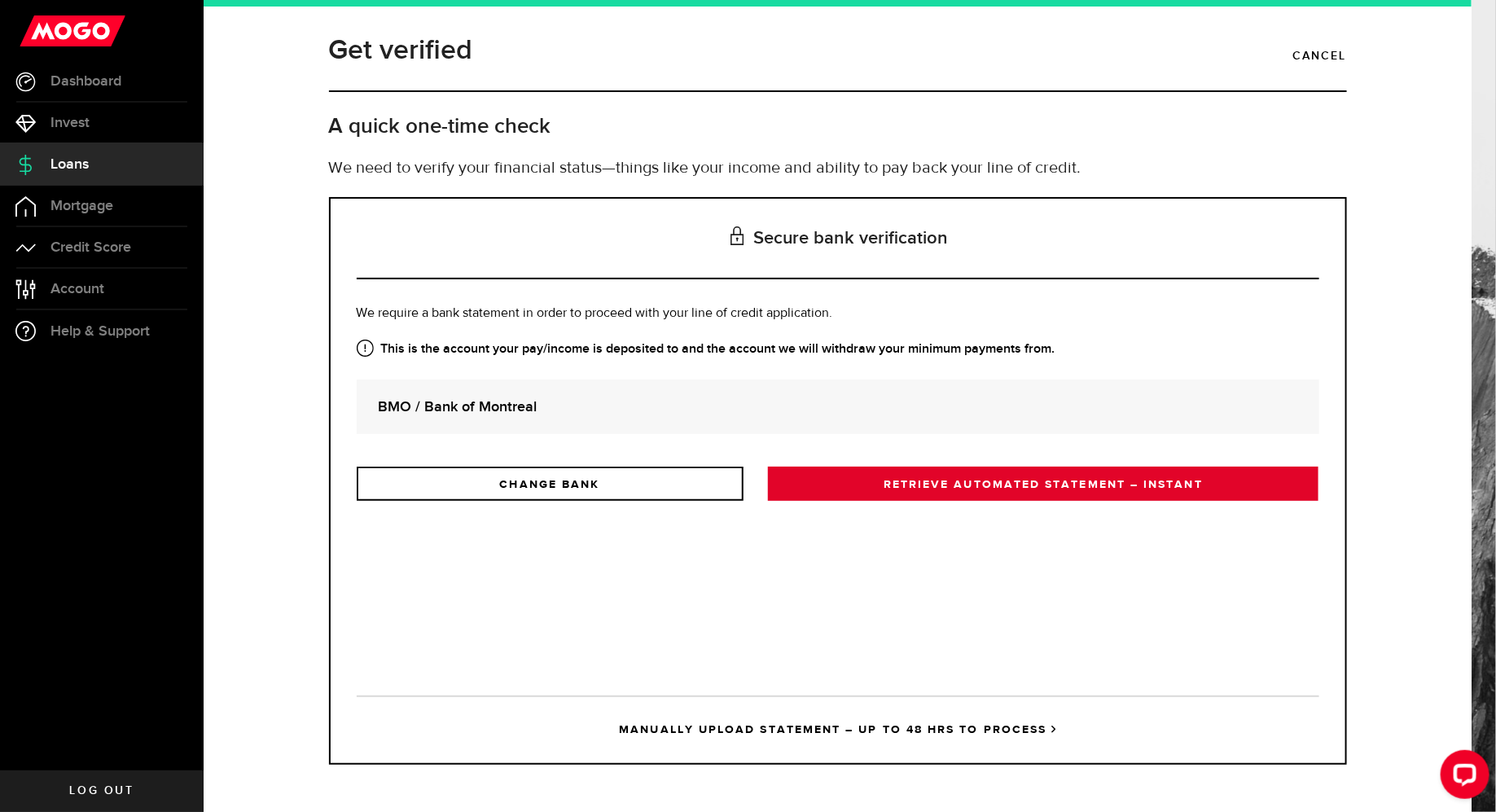
click at [953, 482] on link "RETRIEVE AUTOMATED STATEMENT – INSTANT" at bounding box center [1043, 483] width 551 height 34
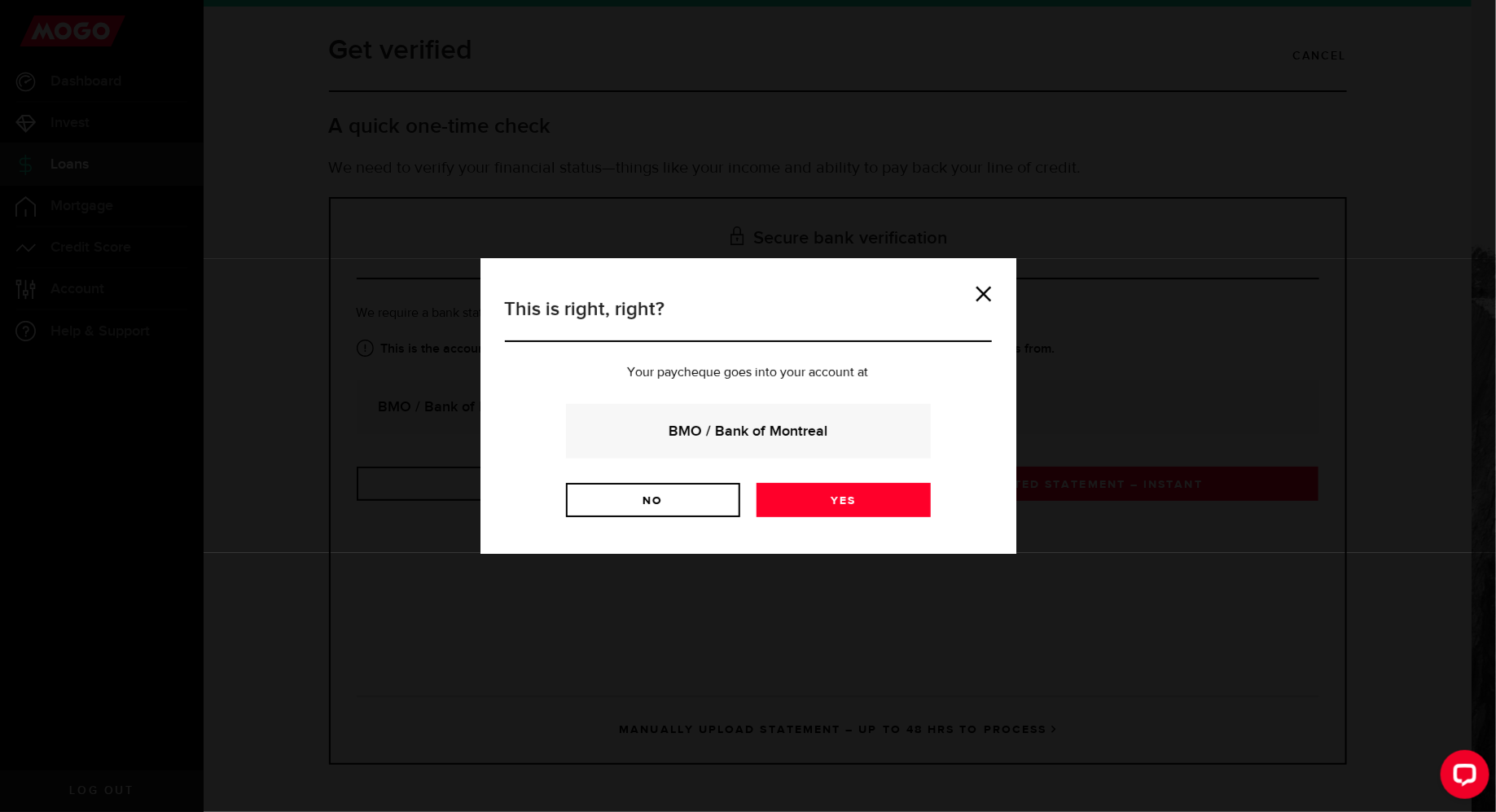
click at [831, 424] on strong "BMO / Bank of Montreal" at bounding box center [748, 430] width 321 height 22
click at [863, 498] on link "Yes" at bounding box center [844, 499] width 175 height 34
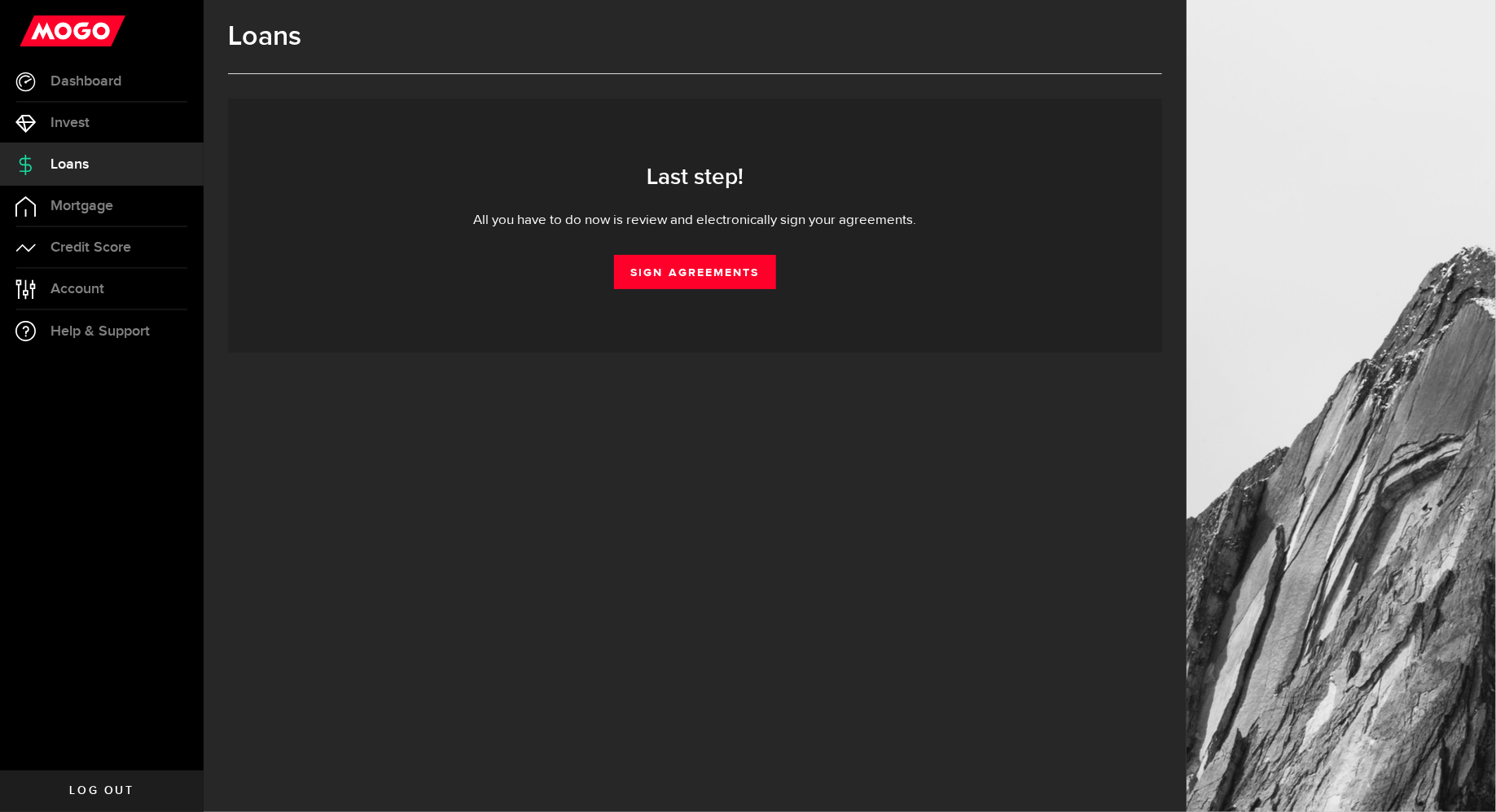
click at [707, 236] on div "Last step! All you have to do now is review and electronically sign your agreem…" at bounding box center [695, 225] width 886 height 127
click at [717, 276] on link "Sign Agreements" at bounding box center [695, 271] width 162 height 34
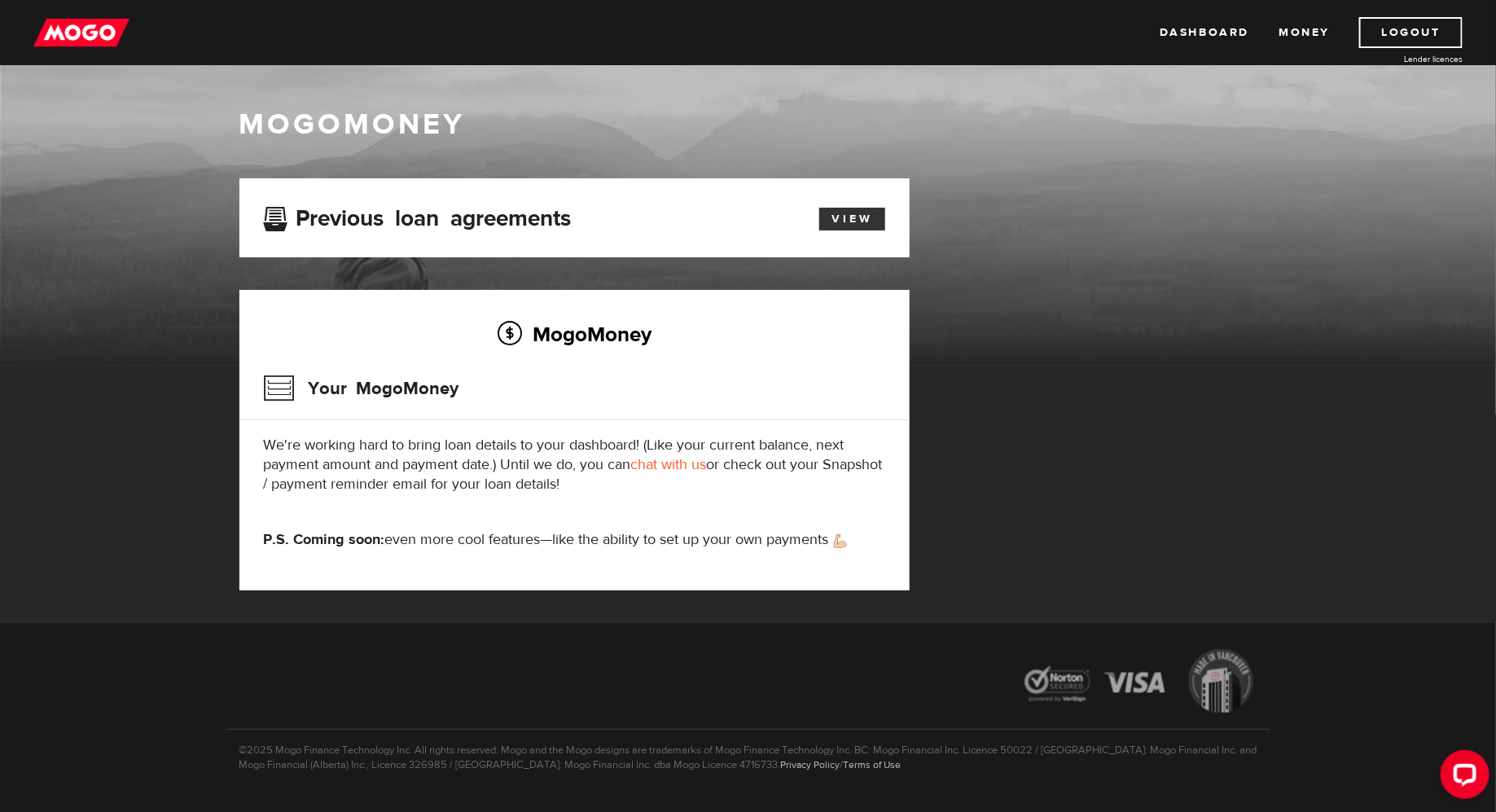
click at [865, 220] on link "View" at bounding box center [852, 219] width 66 height 23
click at [1223, 27] on link "Dashboard" at bounding box center [1204, 32] width 89 height 31
click at [861, 223] on link "View" at bounding box center [852, 219] width 66 height 23
click at [662, 464] on link "chat with us" at bounding box center [669, 465] width 76 height 19
click at [844, 216] on link "View" at bounding box center [852, 219] width 66 height 23
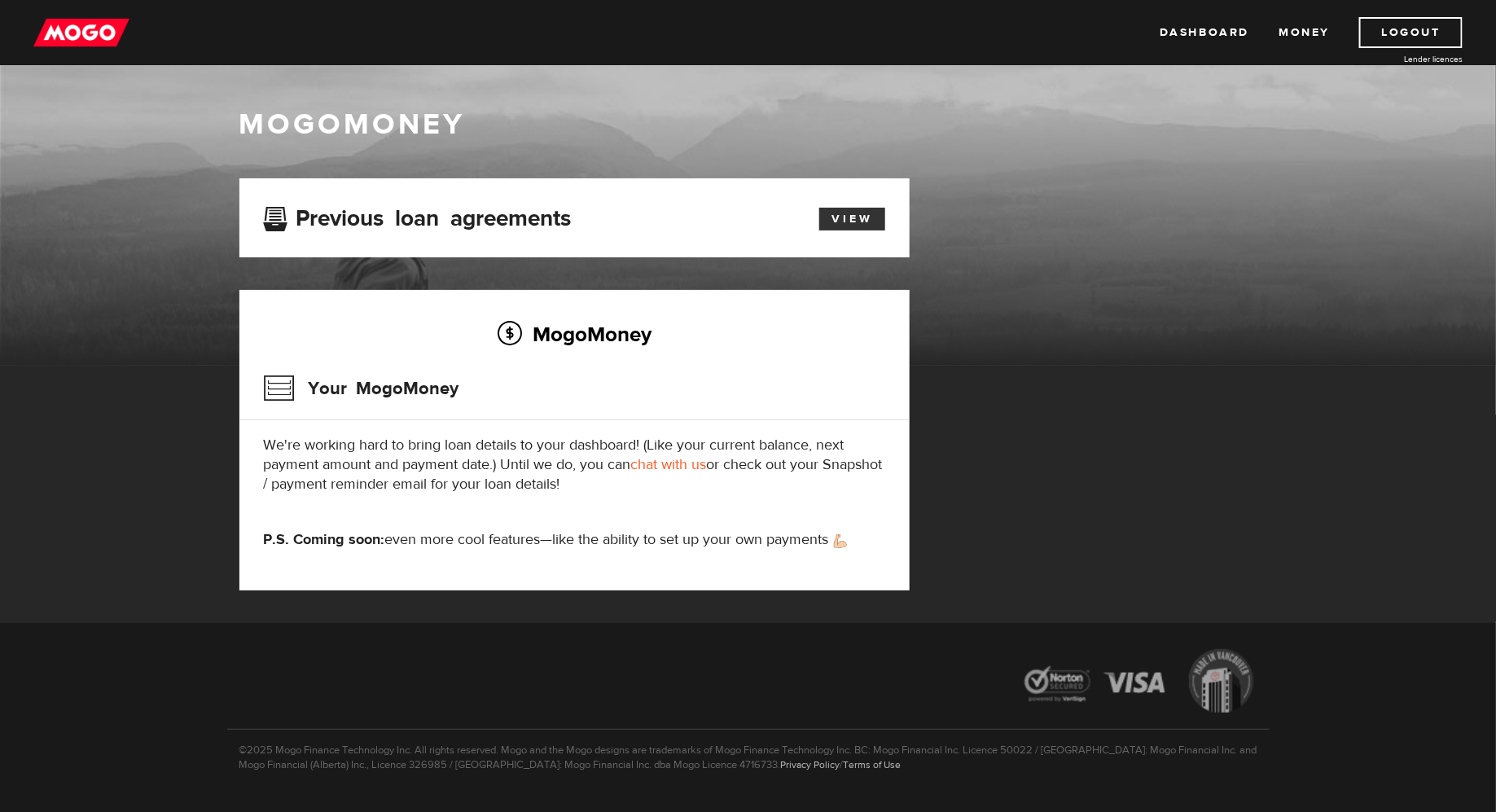
click at [836, 223] on link "View" at bounding box center [852, 219] width 66 height 23
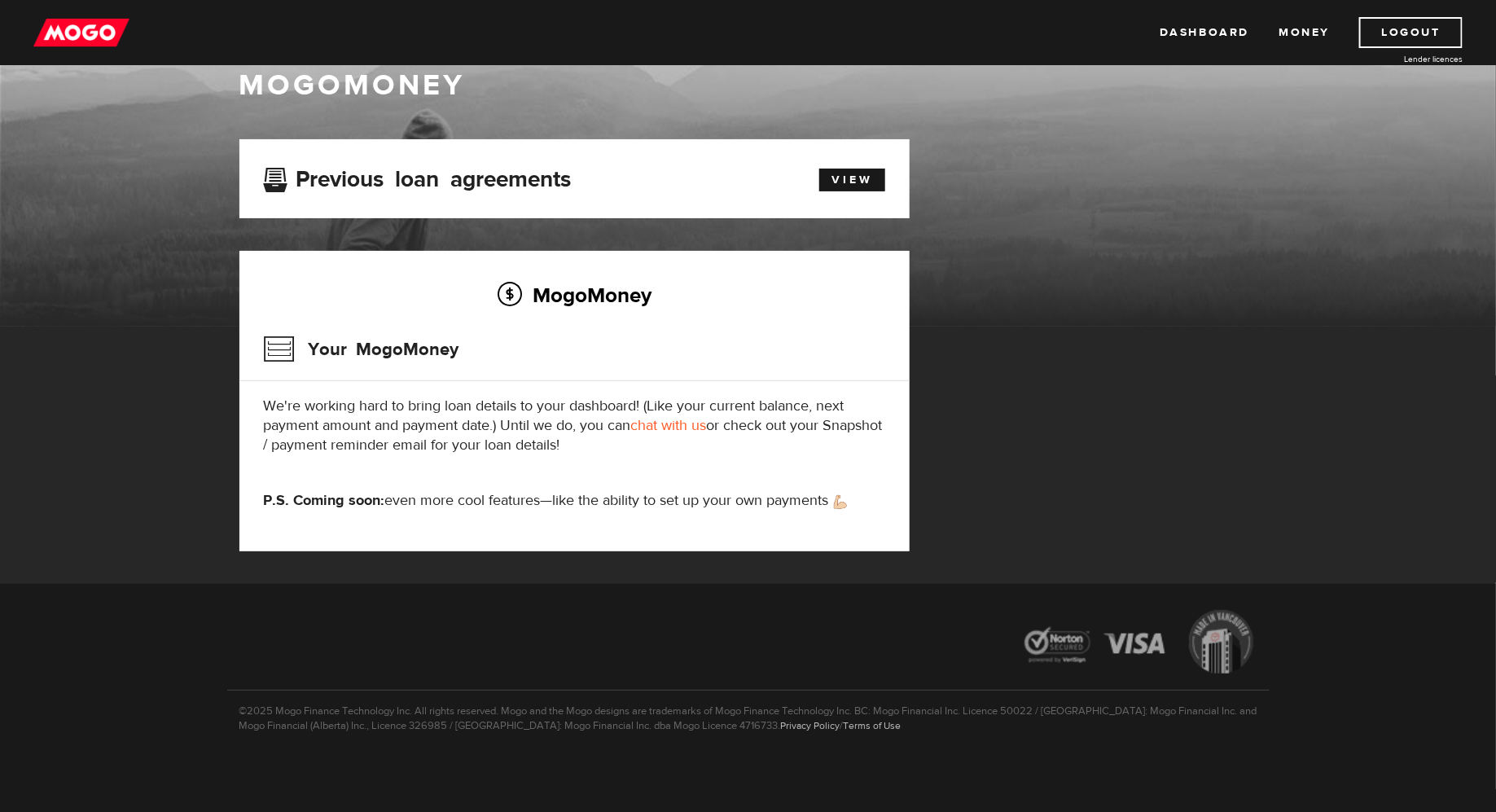
click at [1210, 322] on div "MogoMoney Your MogoMoney application Expired Your MogoMoney credit decision has…" at bounding box center [748, 360] width 1042 height 444
click at [1149, 437] on div "MogoMoney Your MogoMoney application Expired Your MogoMoney credit decision has…" at bounding box center [748, 360] width 1042 height 444
click at [1234, 25] on link "Dashboard" at bounding box center [1204, 32] width 89 height 31
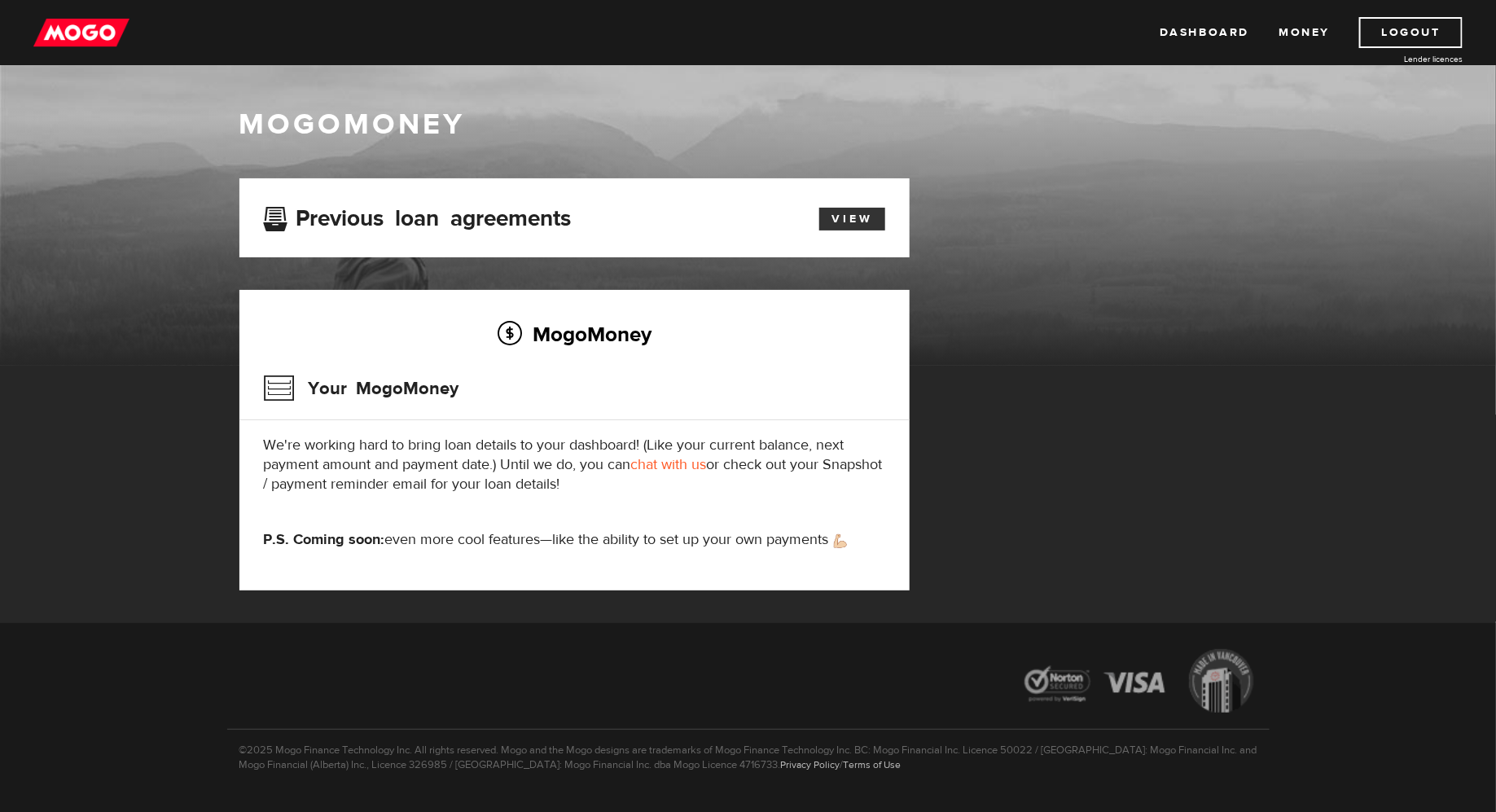
click at [875, 221] on link "View" at bounding box center [852, 219] width 66 height 23
click at [1214, 34] on link "Dashboard" at bounding box center [1204, 32] width 89 height 31
